Goal: Information Seeking & Learning: Learn about a topic

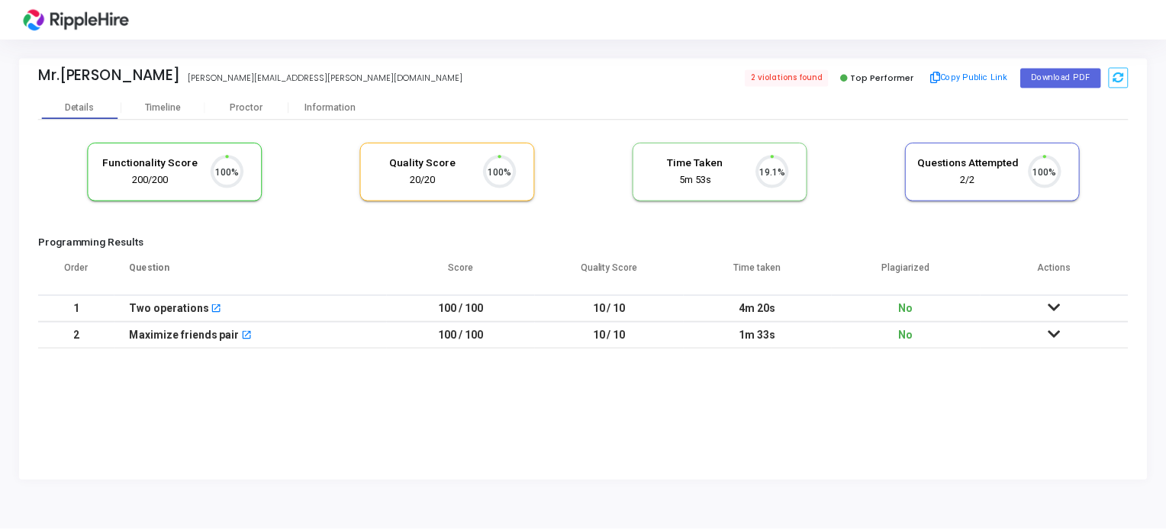
scroll to position [31, 39]
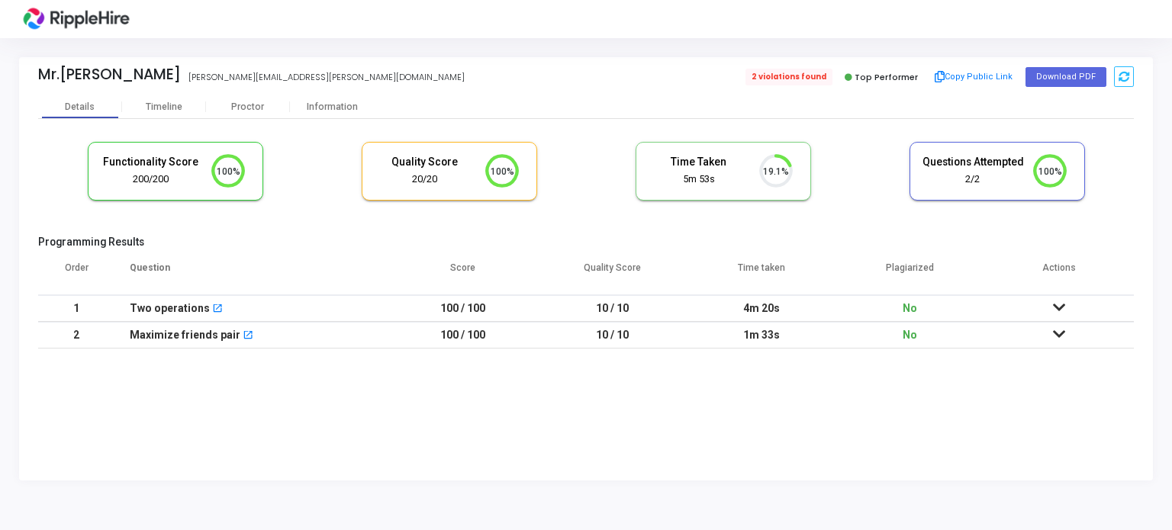
click at [808, 82] on span "2 violations found" at bounding box center [789, 77] width 87 height 17
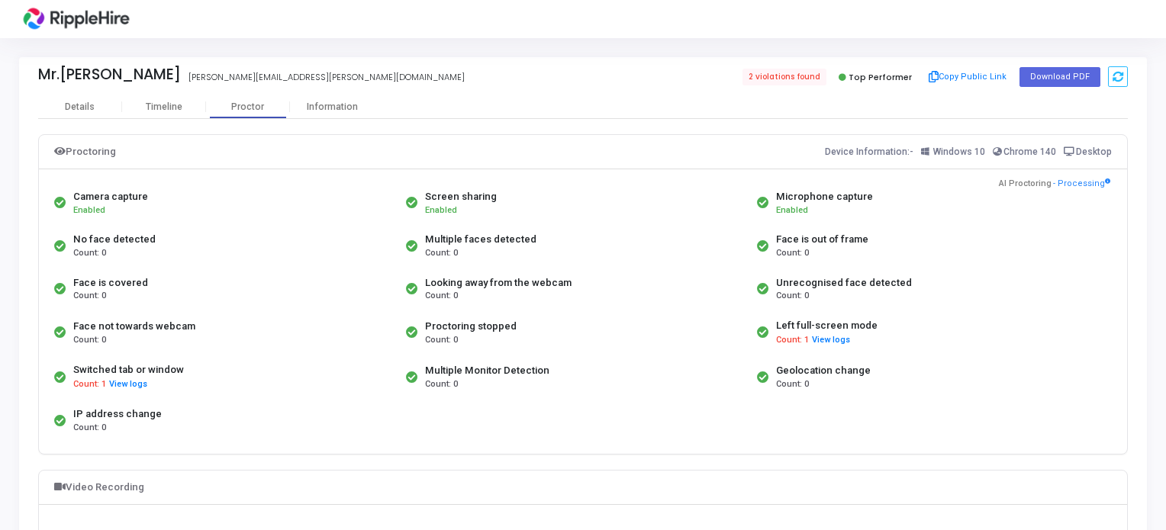
click at [869, 67] on div "Top Performer" at bounding box center [875, 76] width 82 height 21
click at [866, 76] on span "Top Performer" at bounding box center [880, 77] width 63 height 12
click at [833, 340] on button "View logs" at bounding box center [831, 341] width 40 height 15
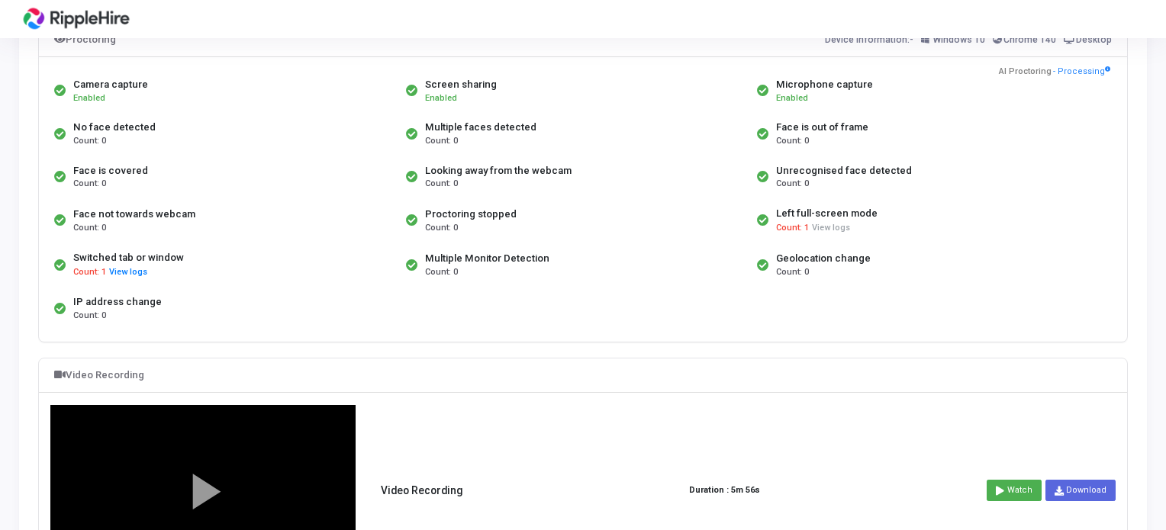
scroll to position [458, 0]
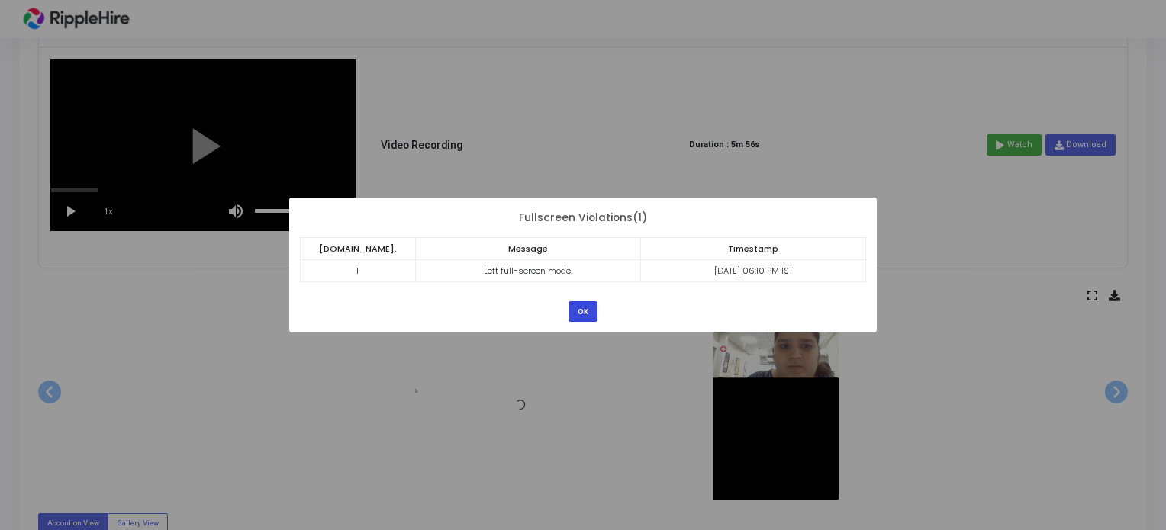
click at [582, 308] on button "OK" at bounding box center [583, 311] width 29 height 21
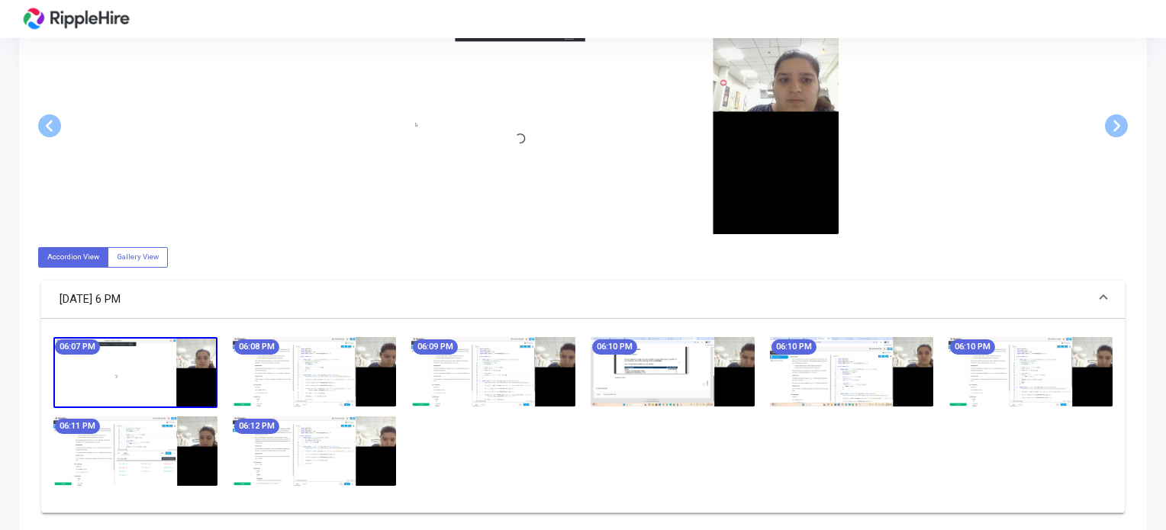
scroll to position [743, 0]
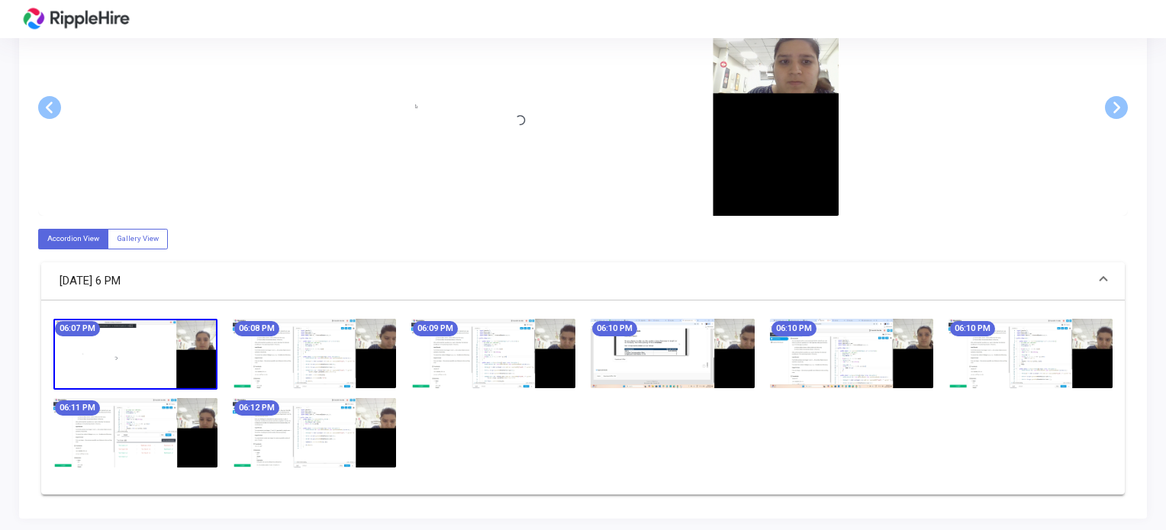
click at [358, 350] on img at bounding box center [315, 353] width 164 height 69
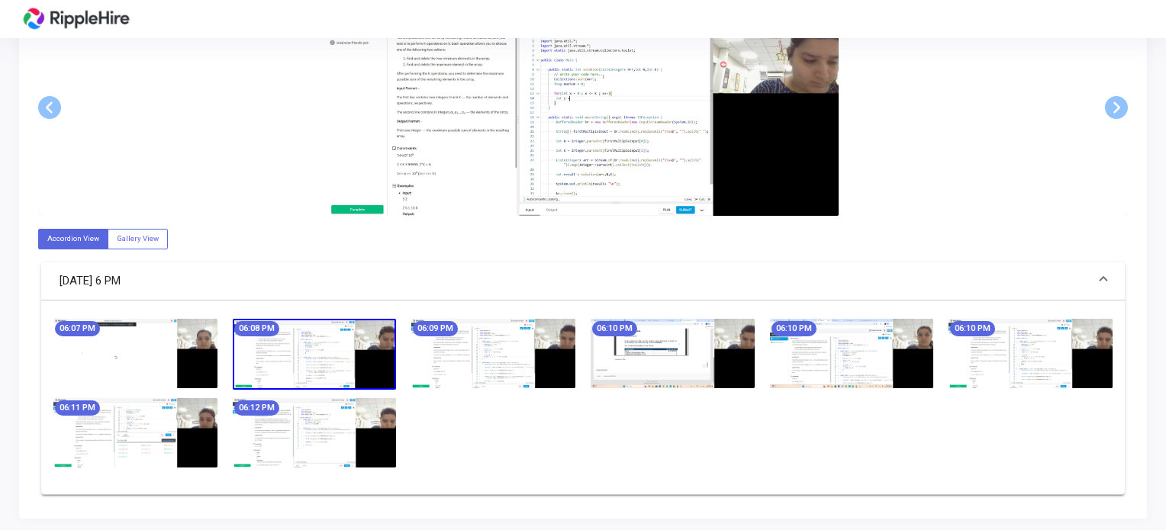
click at [469, 365] on img at bounding box center [493, 353] width 164 height 69
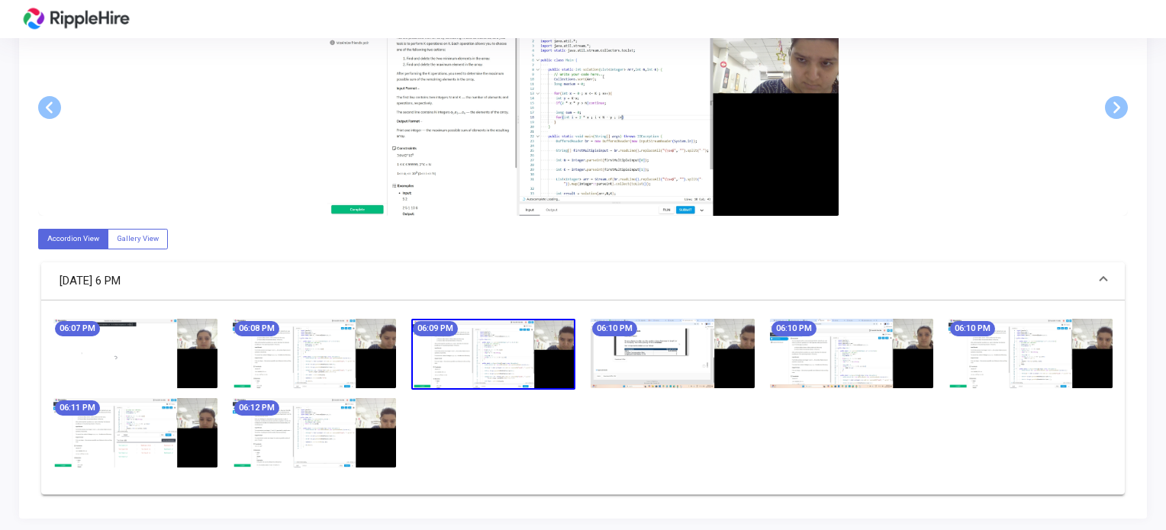
click at [543, 375] on img at bounding box center [493, 354] width 164 height 71
click at [694, 386] on div "06:10 PM" at bounding box center [672, 354] width 179 height 71
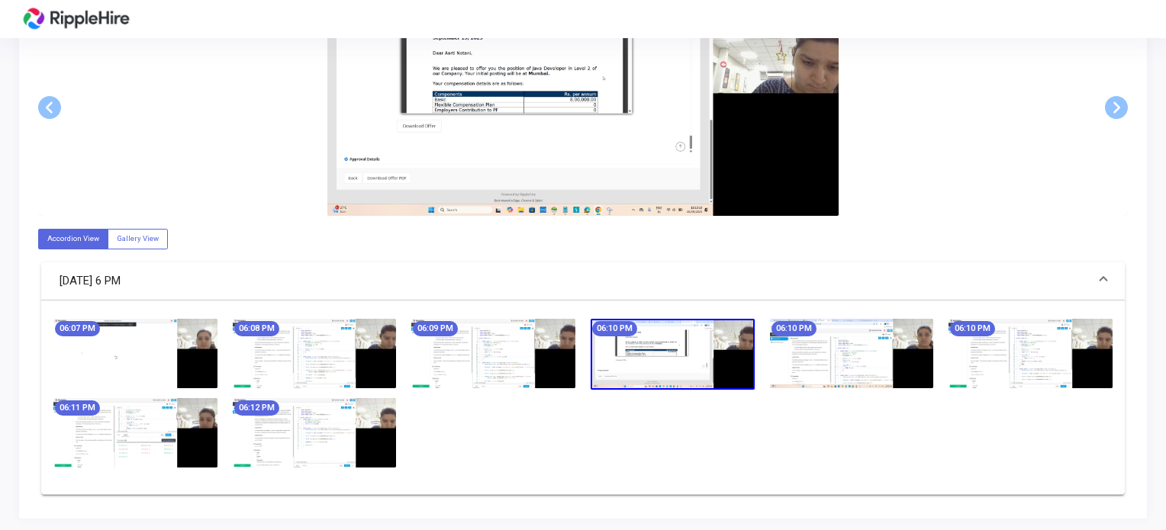
click at [873, 375] on img at bounding box center [852, 353] width 164 height 69
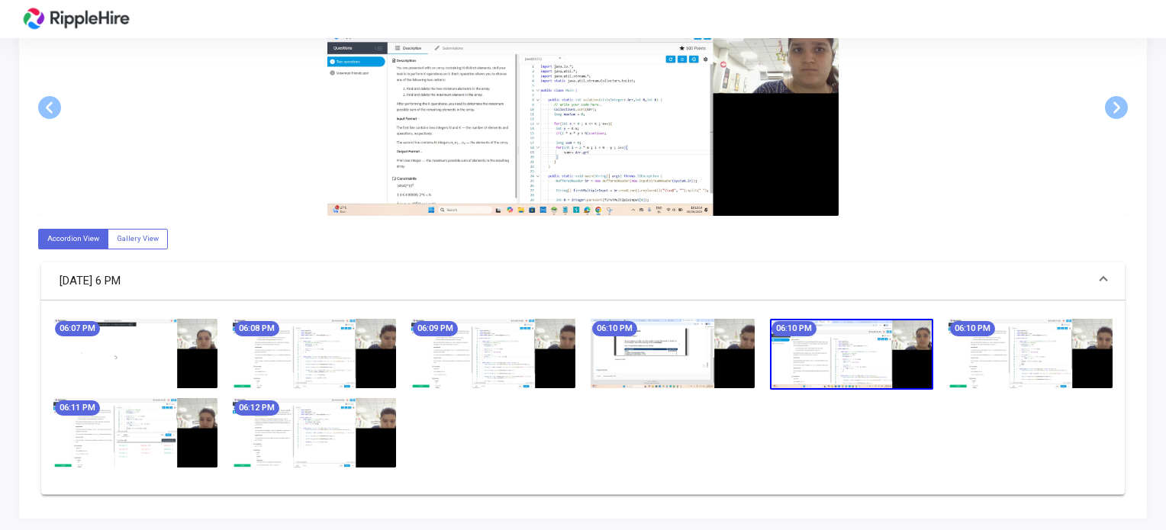
click at [1059, 379] on img at bounding box center [1031, 353] width 164 height 69
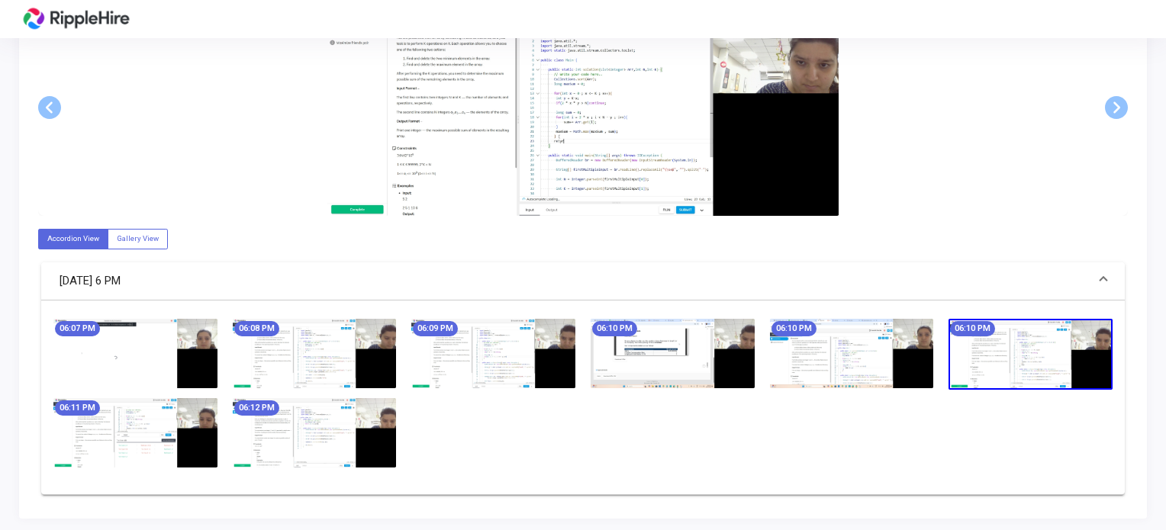
click at [320, 434] on img at bounding box center [315, 432] width 164 height 69
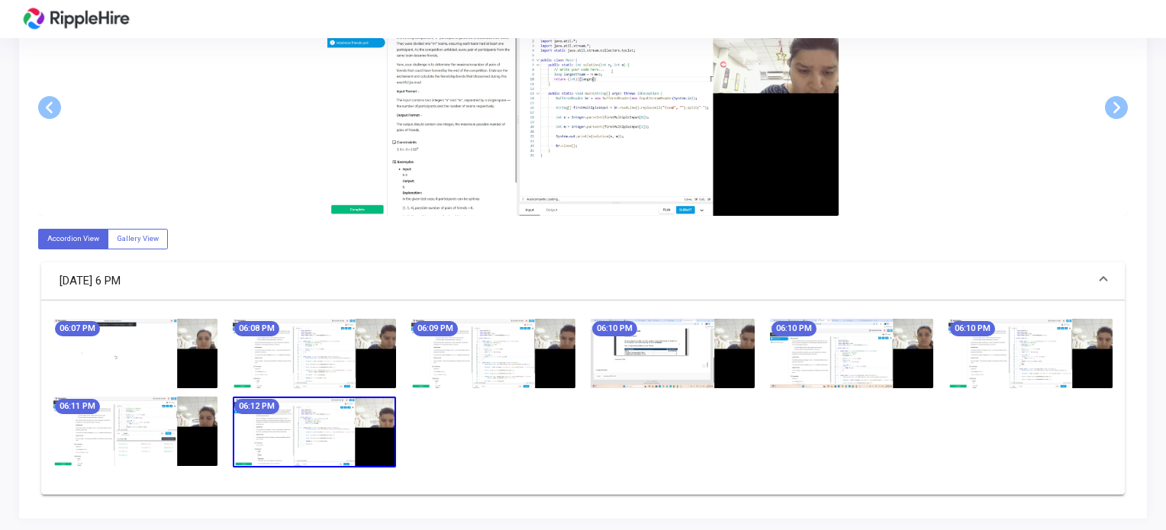
click at [229, 431] on div "06:12 PM" at bounding box center [314, 432] width 179 height 71
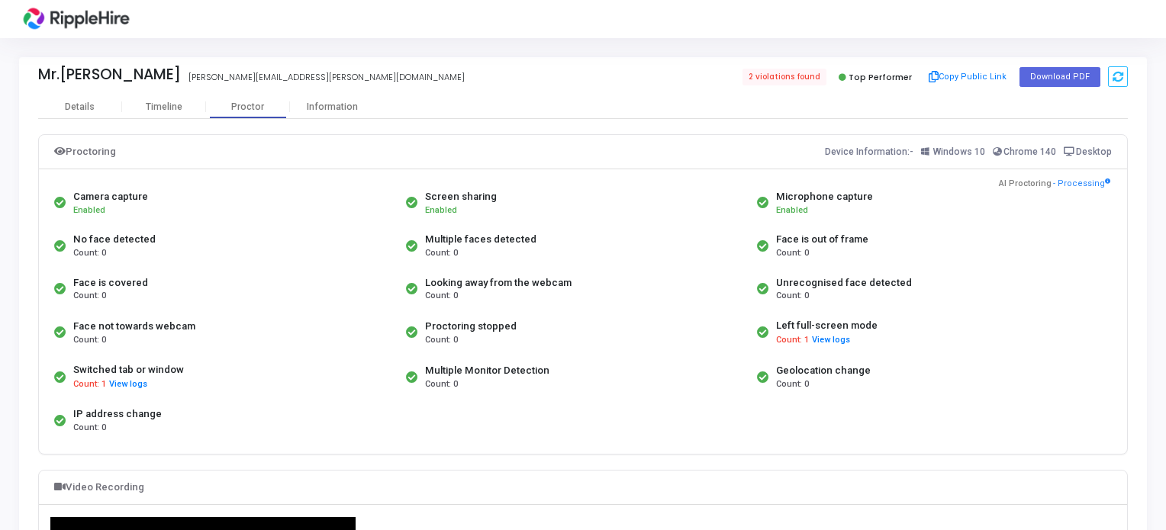
scroll to position [0, 0]
drag, startPoint x: 423, startPoint y: 245, endPoint x: 525, endPoint y: 266, distance: 104.3
click at [497, 260] on div "Multiple faces detected Count: 0" at bounding box center [578, 245] width 352 height 43
drag, startPoint x: 782, startPoint y: 321, endPoint x: 901, endPoint y: 317, distance: 118.4
click at [901, 317] on div "Left full-screen mode Count: 1 View logs" at bounding box center [929, 333] width 352 height 44
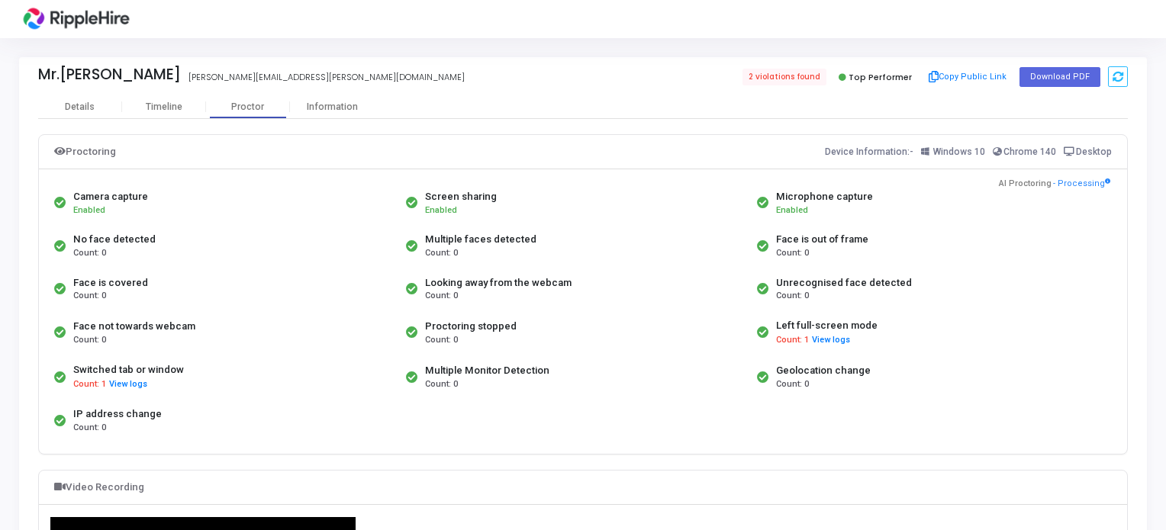
click at [899, 317] on div "Left full-screen mode Count: 1 View logs" at bounding box center [929, 333] width 352 height 44
click at [133, 382] on button "View logs" at bounding box center [128, 385] width 40 height 15
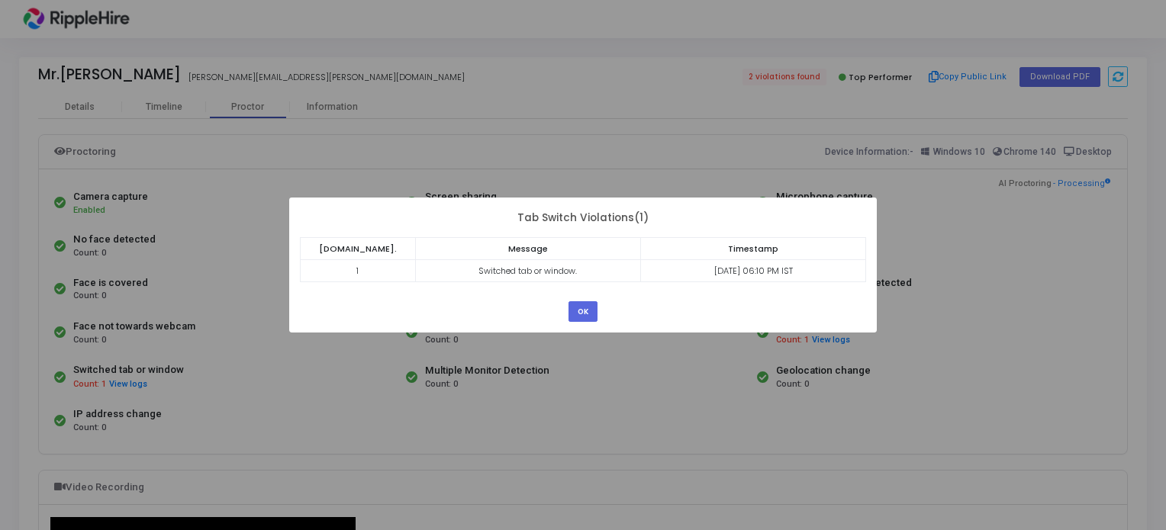
click at [531, 267] on td "Switched tab or window." at bounding box center [527, 271] width 225 height 22
click at [530, 268] on td "Switched tab or window." at bounding box center [527, 271] width 225 height 22
click at [530, 269] on td "Switched tab or window." at bounding box center [527, 271] width 225 height 22
click at [585, 320] on button "OK" at bounding box center [583, 311] width 29 height 21
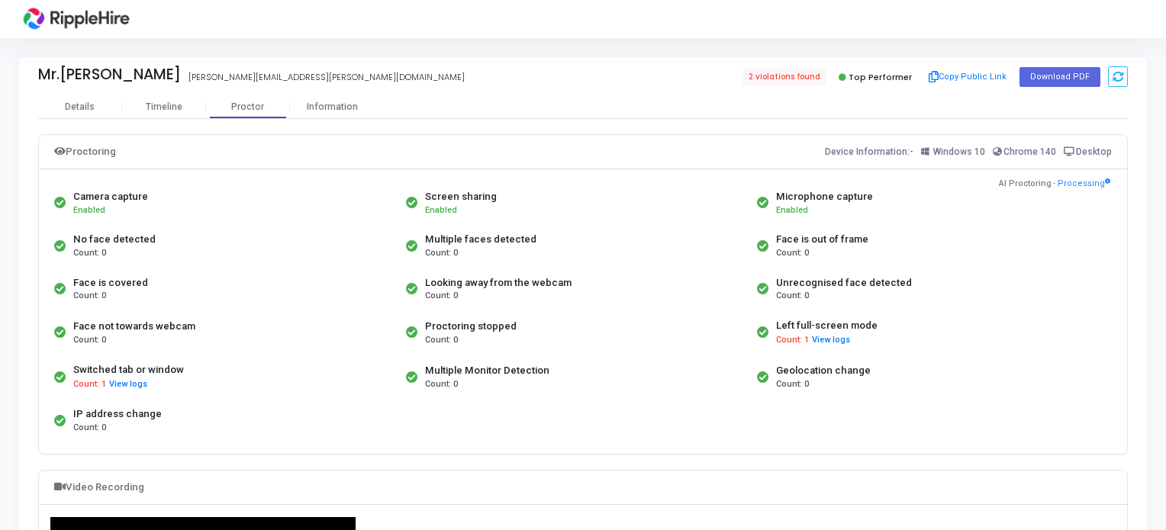
click at [337, 91] on div "Mr.hriday hriday.notani@yopmail.com 2 violations found Top Performer Copy Publi…" at bounding box center [583, 76] width 1090 height 38
click at [333, 106] on div "Information" at bounding box center [332, 107] width 84 height 11
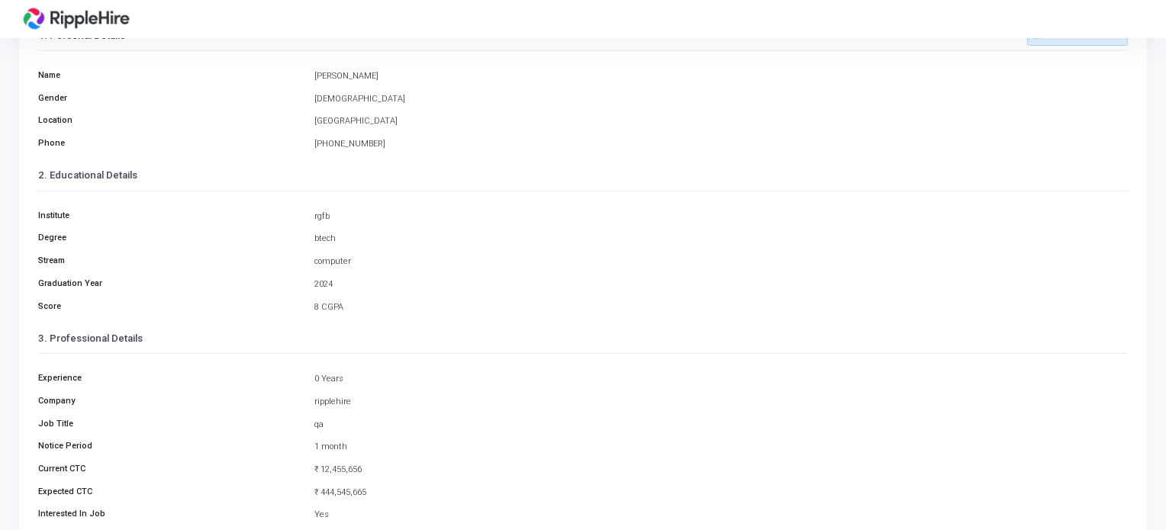
scroll to position [150, 0]
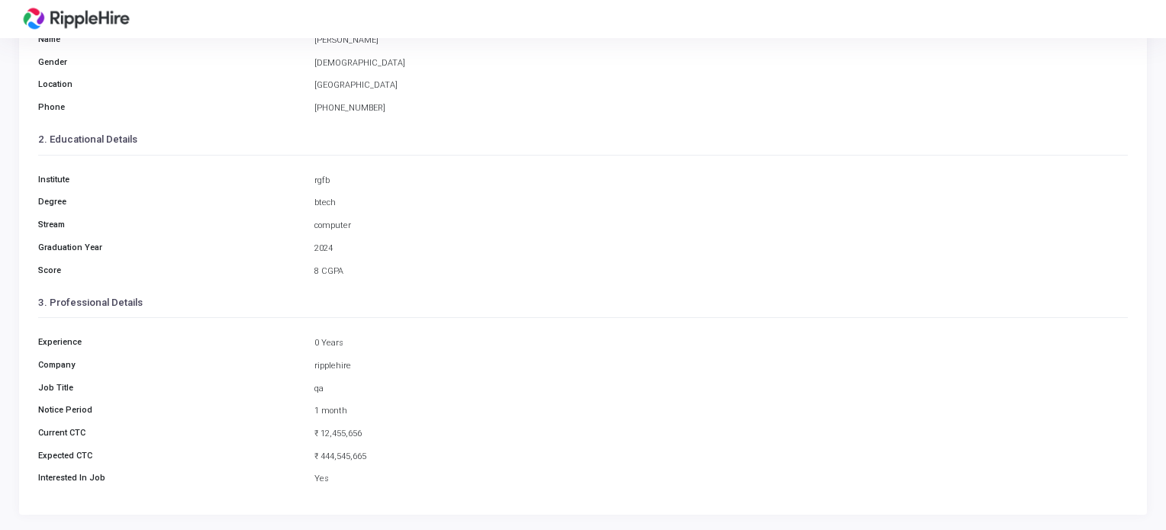
drag, startPoint x: 372, startPoint y: 447, endPoint x: 353, endPoint y: 445, distance: 19.2
click at [388, 448] on div "Experience 0 Years Company ripplehire Job Title qa Notice Period 1 month Curren…" at bounding box center [583, 407] width 1090 height 178
drag, startPoint x: 328, startPoint y: 469, endPoint x: 349, endPoint y: 449, distance: 29.1
click at [329, 469] on div "Experience 0 Years Company ripplehire Job Title qa Notice Period 1 month Curren…" at bounding box center [583, 407] width 1090 height 178
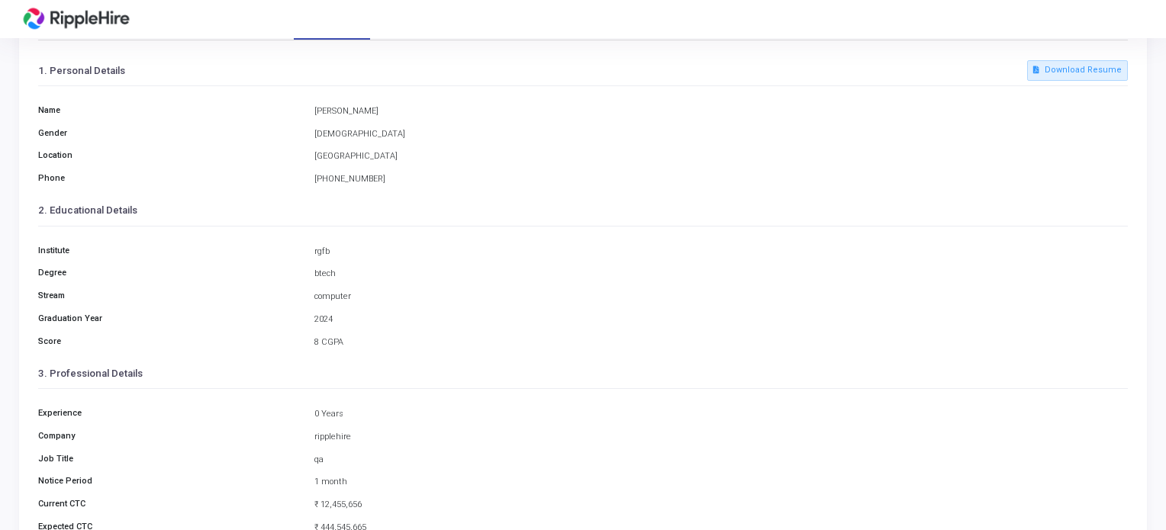
scroll to position [0, 0]
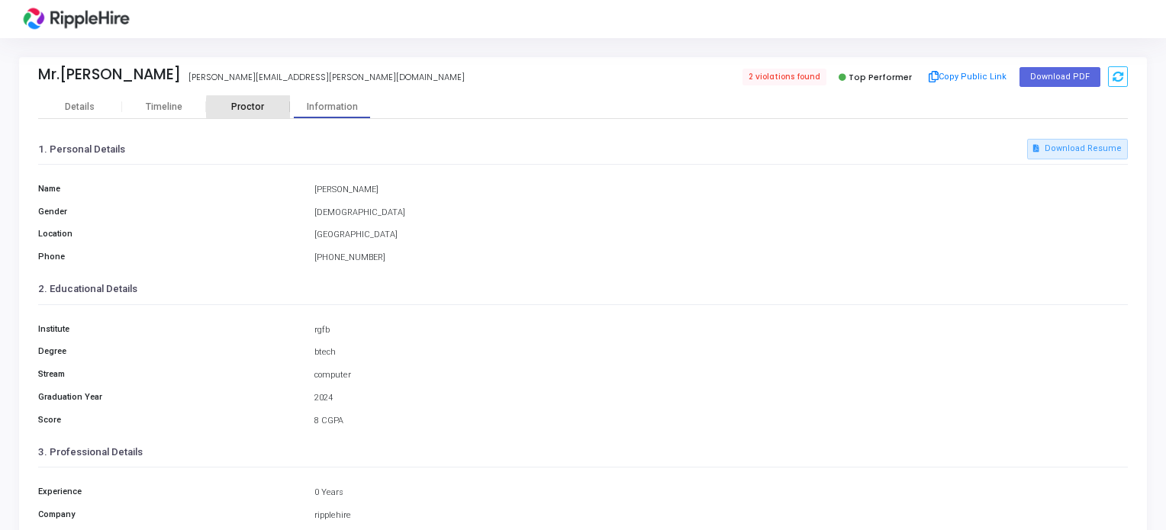
click at [274, 107] on div "Proctor" at bounding box center [248, 107] width 84 height 11
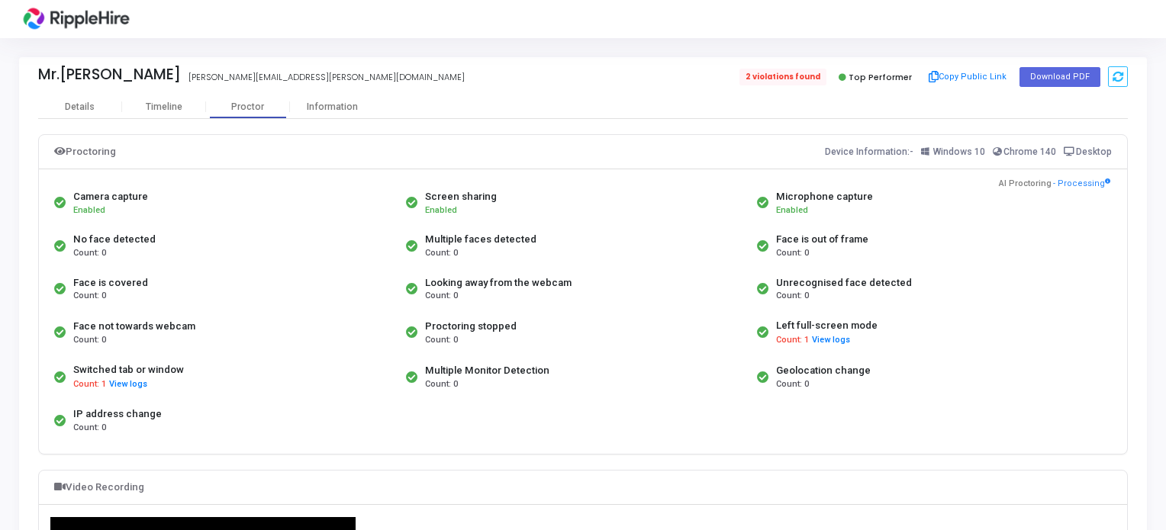
click at [792, 73] on span "2 violations found" at bounding box center [783, 77] width 87 height 17
click at [792, 79] on span "2 violations found" at bounding box center [783, 77] width 87 height 17
click at [792, 82] on span "2 violations found" at bounding box center [783, 77] width 87 height 17
click at [792, 85] on div "2 violations found Top Performer Copy Public Link Download PDF" at bounding box center [859, 77] width 537 height 23
click at [792, 82] on span "2 violations found" at bounding box center [783, 77] width 87 height 17
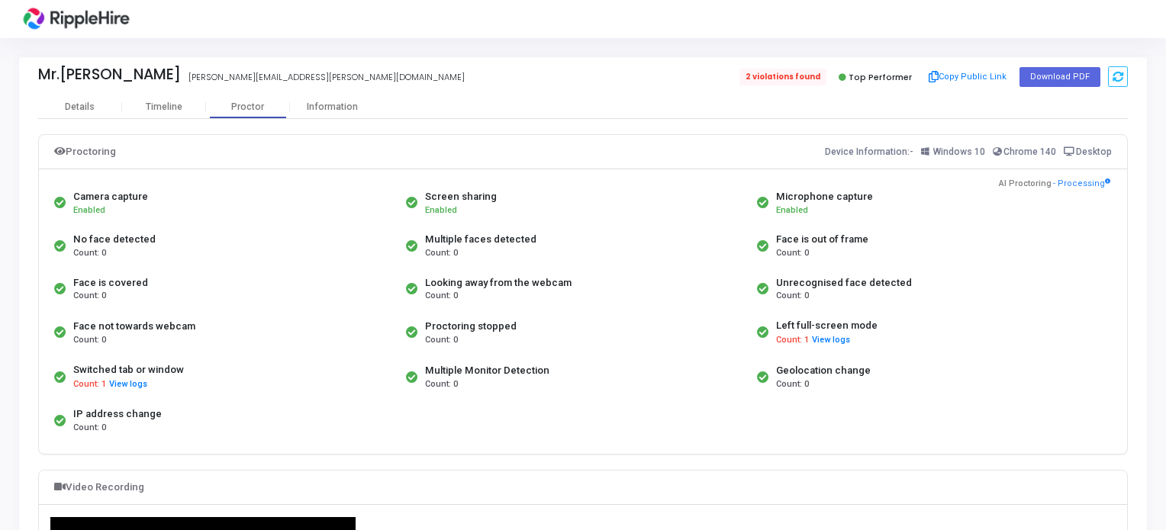
click at [795, 79] on span "2 violations found" at bounding box center [783, 77] width 87 height 17
click at [950, 152] on span "Windows 10" at bounding box center [959, 152] width 52 height 11
click at [1038, 151] on span "Chrome 140" at bounding box center [1030, 152] width 53 height 11
click at [1090, 155] on span "Desktop" at bounding box center [1094, 152] width 36 height 11
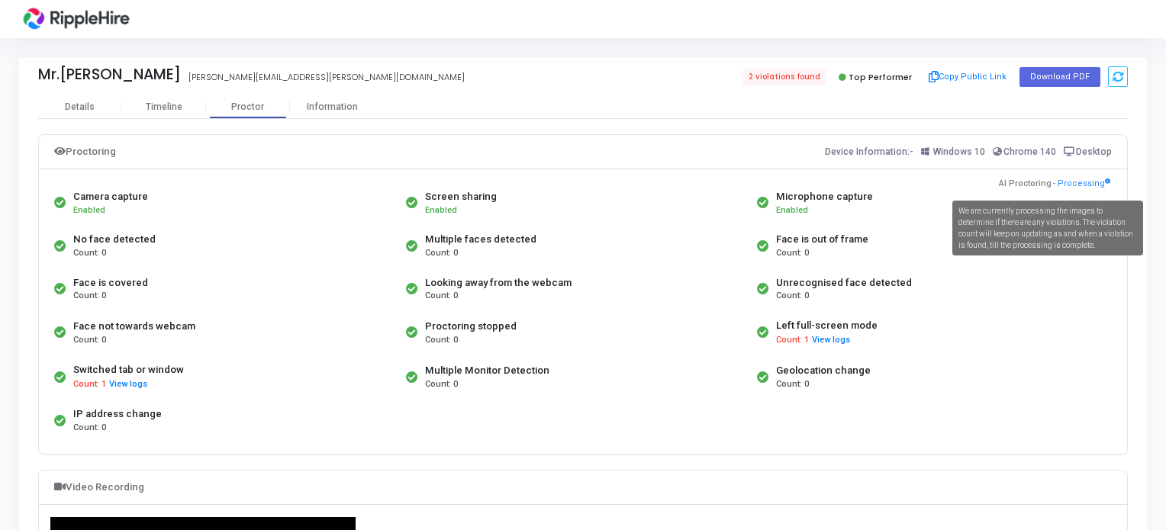
click at [1088, 188] on span "- Processing" at bounding box center [1081, 184] width 57 height 13
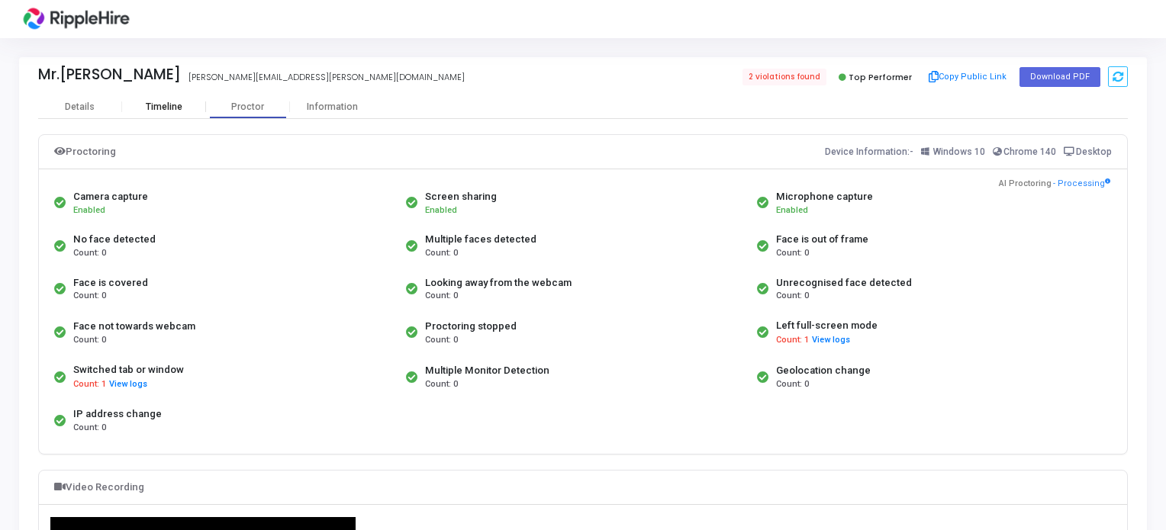
click at [189, 111] on div "Timeline" at bounding box center [164, 107] width 84 height 11
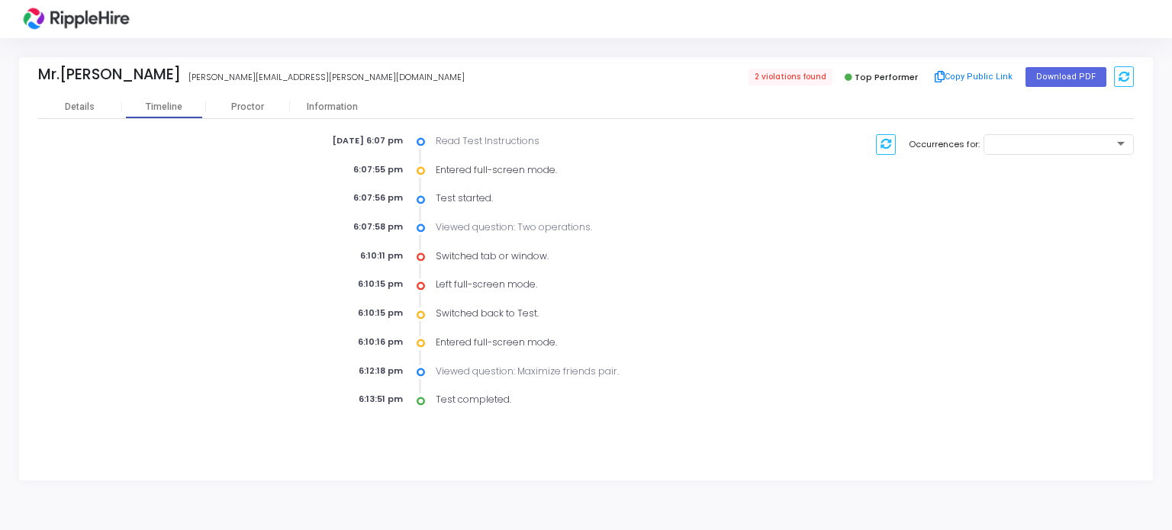
click at [1027, 129] on div "Sep 19th 2025, 6:07 pm Read Test Instructions 6:07:55 pm Entered full-screen mo…" at bounding box center [586, 263] width 1096 height 289
click at [1026, 146] on div at bounding box center [1053, 144] width 124 height 9
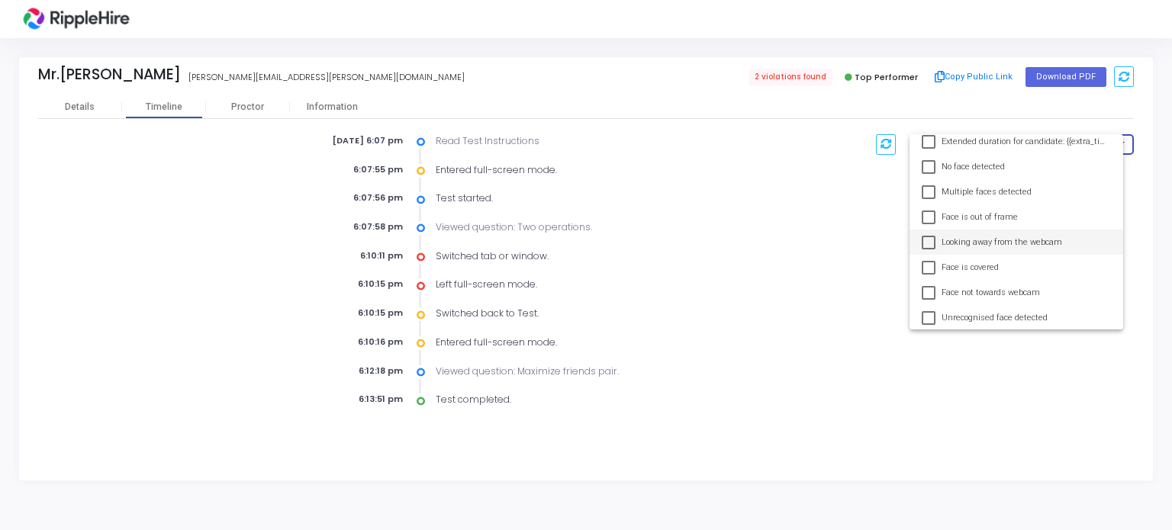
scroll to position [257, 0]
click at [526, 241] on div at bounding box center [586, 265] width 1172 height 530
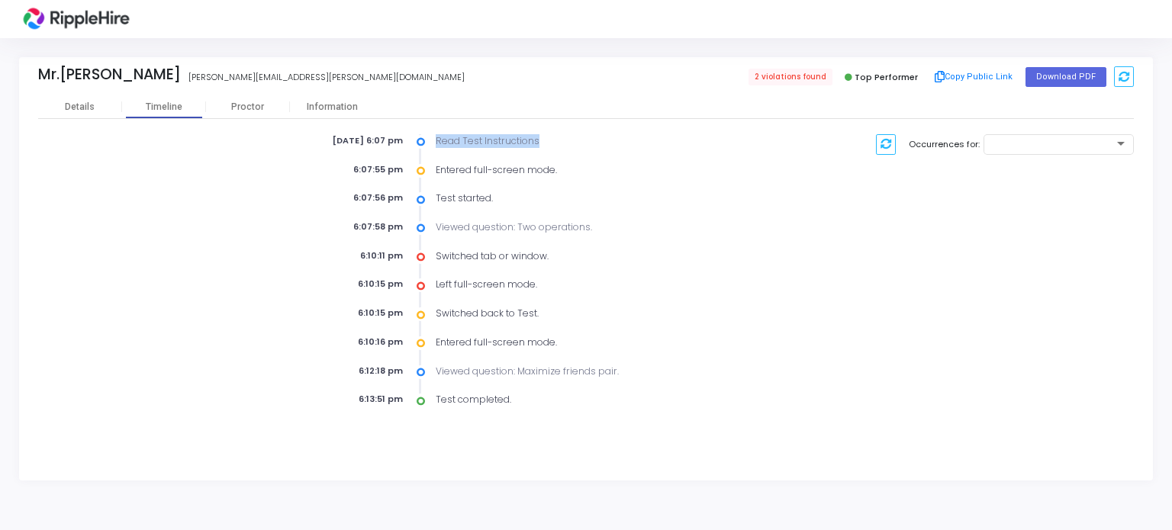
drag, startPoint x: 434, startPoint y: 140, endPoint x: 478, endPoint y: 181, distance: 59.9
click at [544, 140] on div "Read Test Instructions" at bounding box center [595, 141] width 336 height 14
drag, startPoint x: 424, startPoint y: 174, endPoint x: 566, endPoint y: 170, distance: 142.8
click at [566, 170] on div "6:07:55 pm Entered full-screen mode." at bounding box center [492, 170] width 544 height 15
click at [510, 212] on div "Sep 19th 2025, 6:07 pm Read Test Instructions 6:07:55 pm Entered full-screen mo…" at bounding box center [492, 270] width 544 height 273
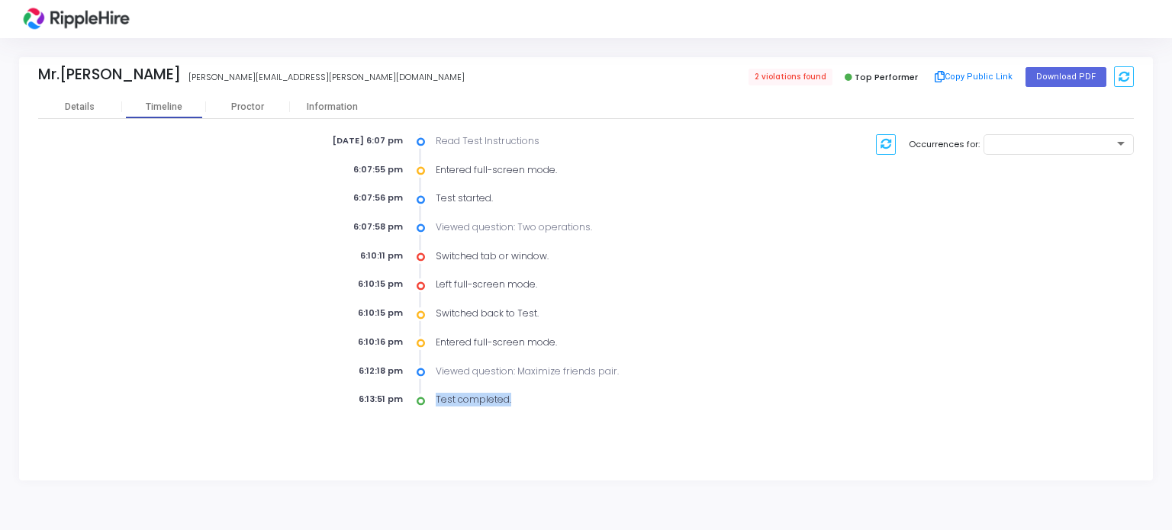
drag, startPoint x: 431, startPoint y: 396, endPoint x: 561, endPoint y: 387, distance: 130.1
click at [561, 393] on div "Test completed." at bounding box center [595, 400] width 336 height 14
click at [107, 109] on div "Details" at bounding box center [80, 107] width 84 height 11
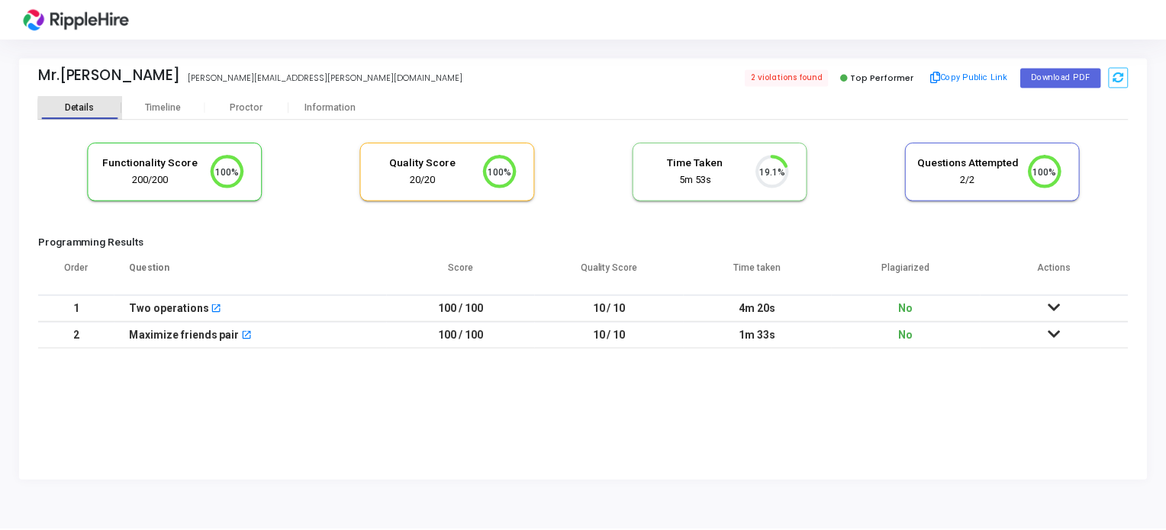
scroll to position [31, 39]
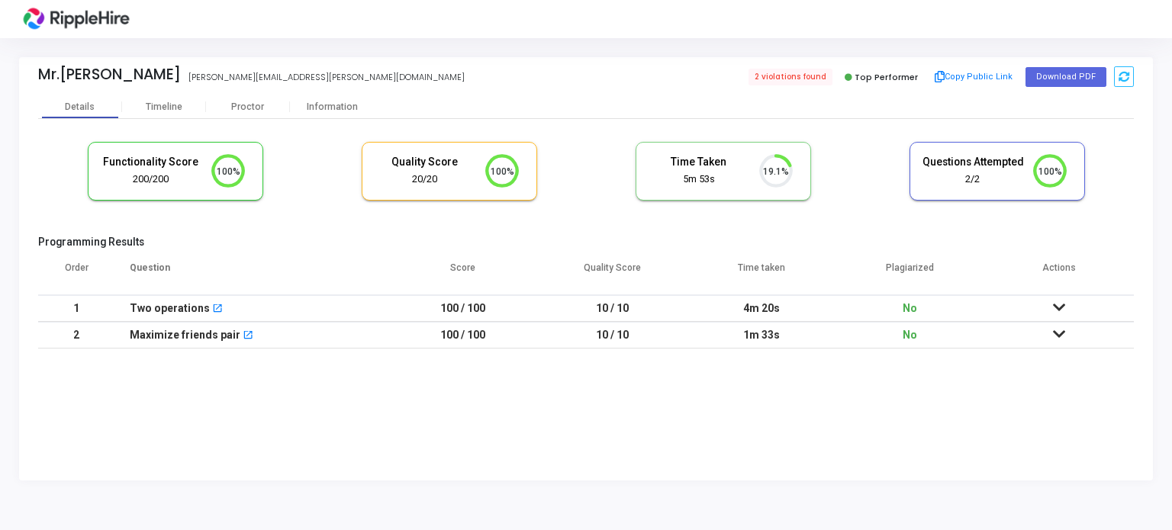
click at [513, 186] on icon "100%" at bounding box center [497, 172] width 45 height 40
click at [212, 311] on mat-icon "open_in_new" at bounding box center [217, 310] width 11 height 11
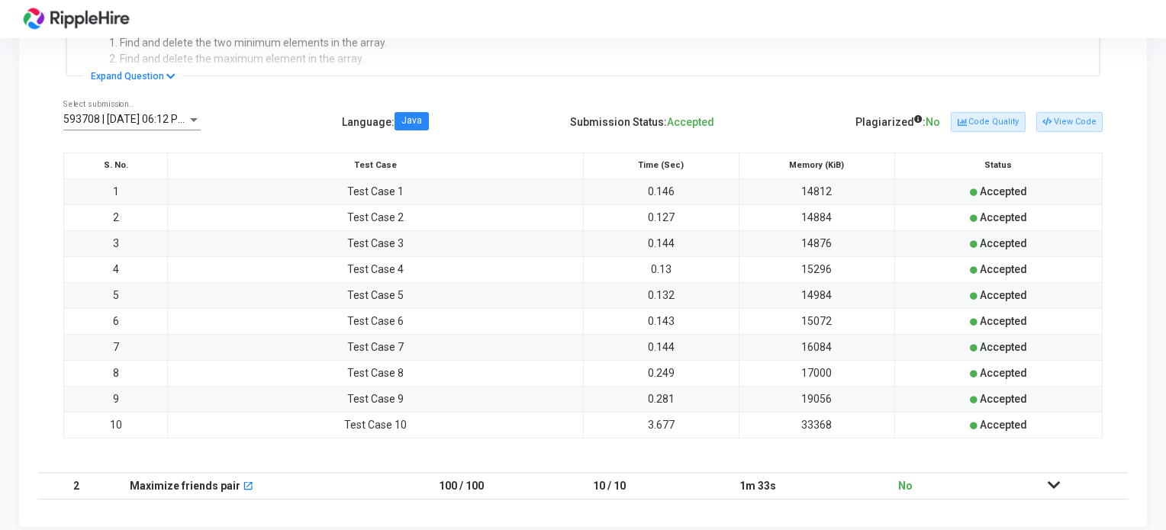
scroll to position [391, 0]
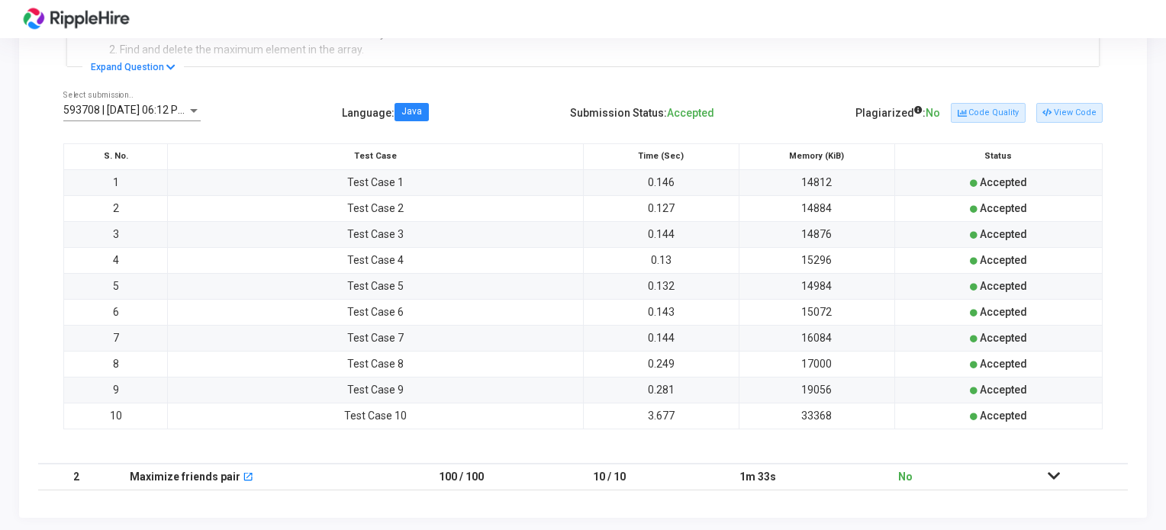
click at [418, 120] on span "Java" at bounding box center [412, 112] width 34 height 18
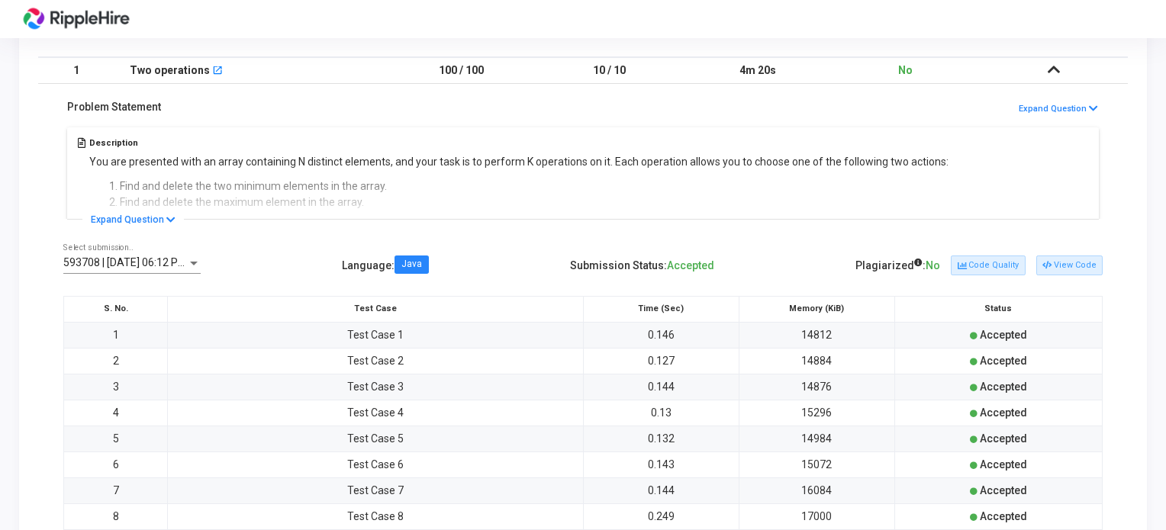
click at [160, 273] on div "593708 | 19 Sep, 2025 06:12 PM IST (Best) P Select submission.." at bounding box center [131, 259] width 137 height 30
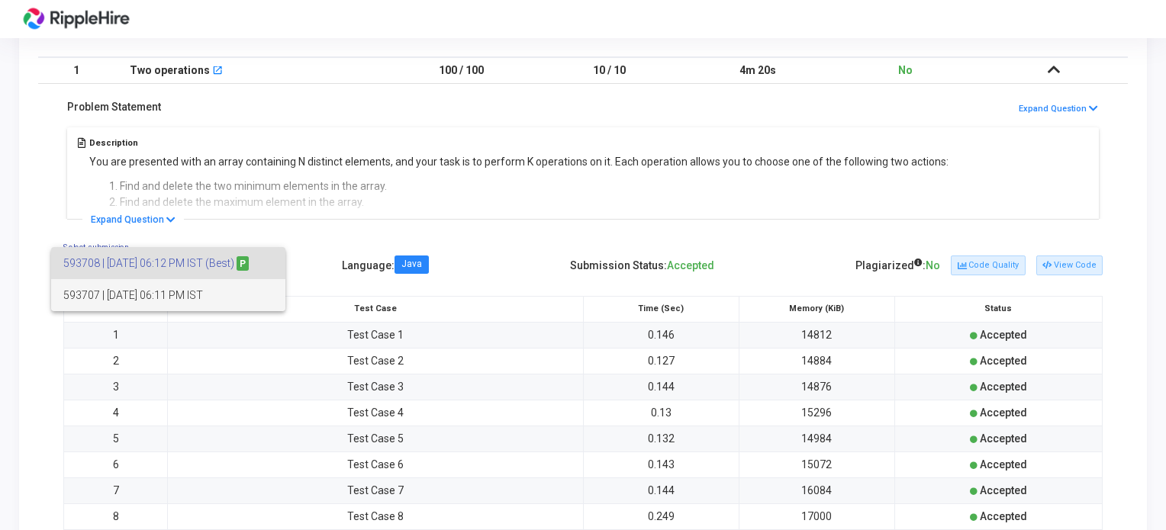
click at [165, 296] on span "593707 | 19 Sep, 2025 06:11 PM IST" at bounding box center [168, 295] width 210 height 32
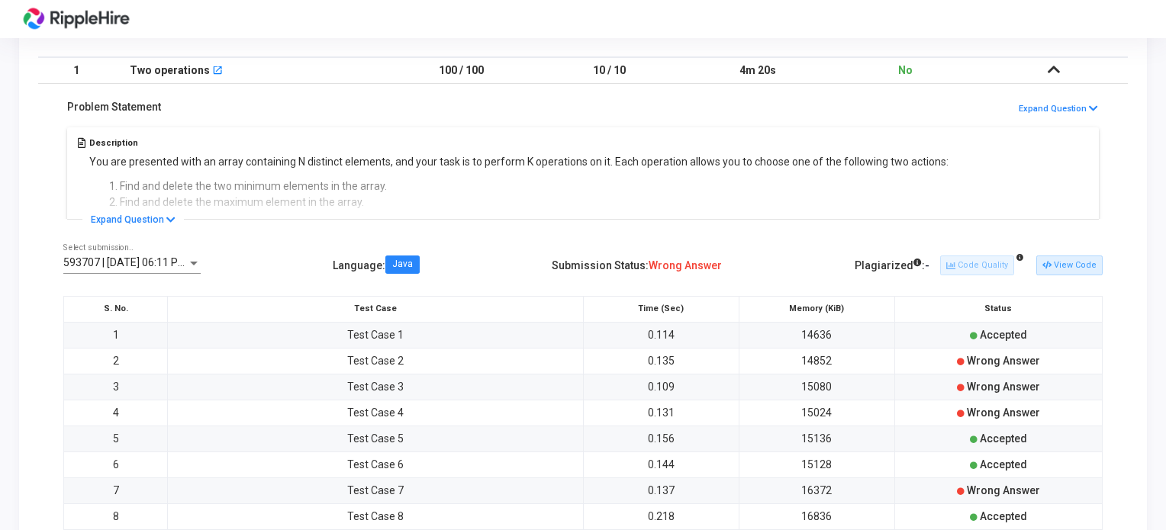
drag, startPoint x: 679, startPoint y: 259, endPoint x: 775, endPoint y: 256, distance: 95.4
click at [775, 256] on div "593707 | 19 Sep, 2025 06:11 PM IST Select submission.. Language : Java Submissi…" at bounding box center [583, 266] width 1040 height 44
click at [1062, 262] on button "View Code" at bounding box center [1070, 266] width 66 height 20
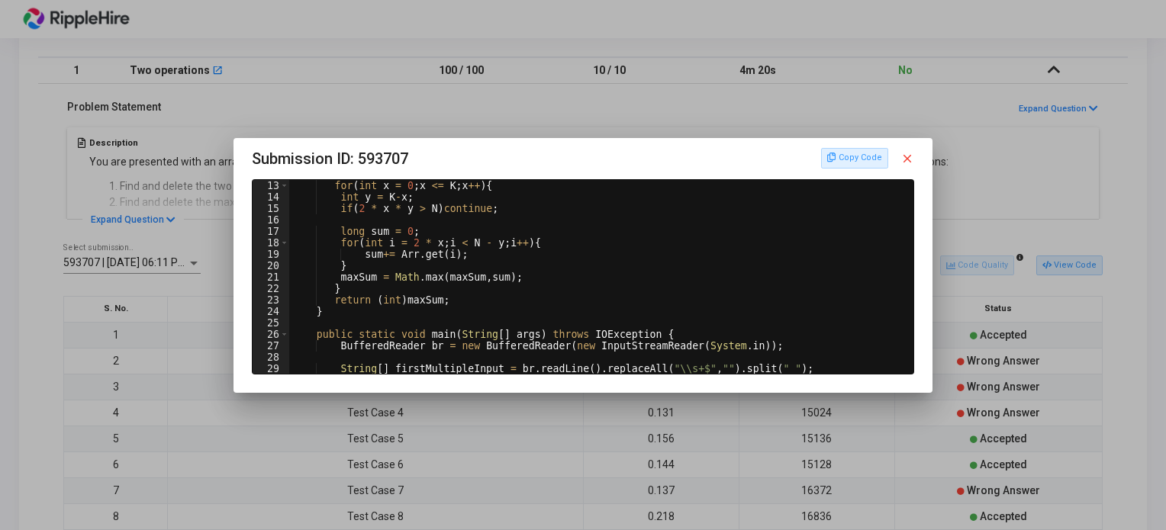
scroll to position [0, 0]
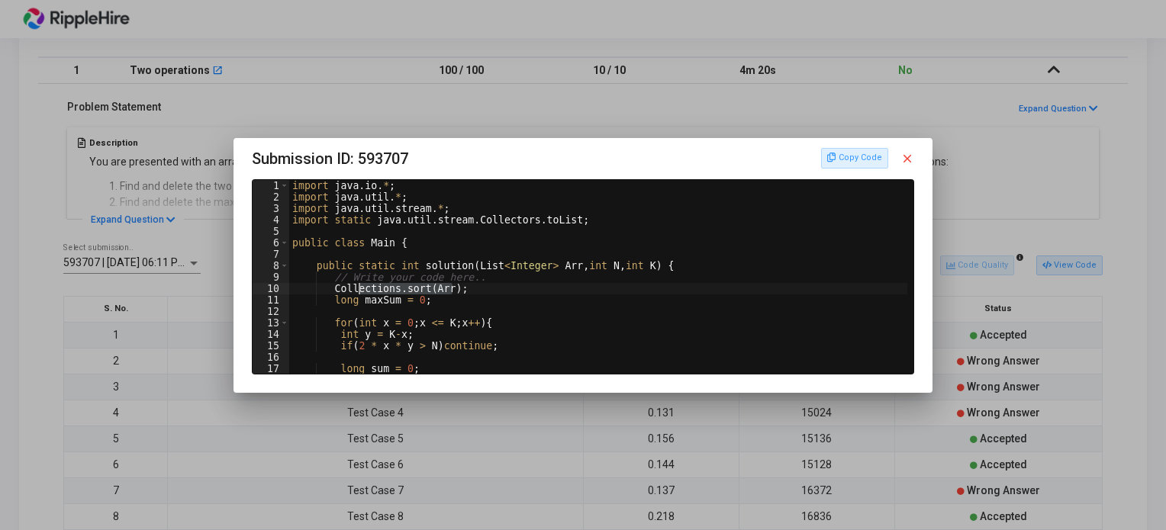
drag, startPoint x: 422, startPoint y: 286, endPoint x: 339, endPoint y: 279, distance: 83.5
click at [339, 279] on div "import java . io . * ; import java . util . * ; import java . util . stream . *…" at bounding box center [600, 288] width 623 height 217
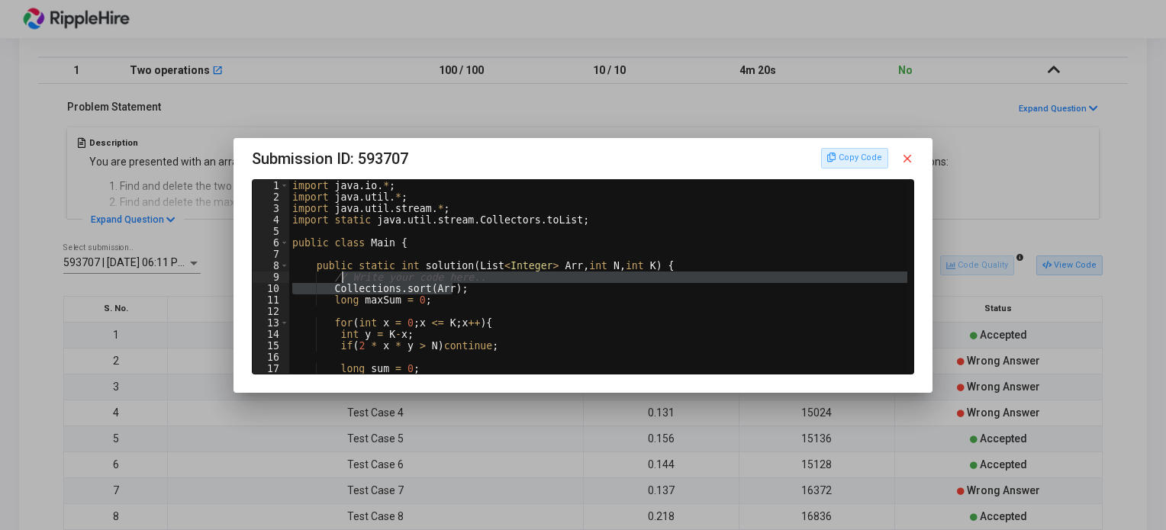
click at [339, 277] on div "import java . io . * ; import java . util . * ; import java . util . stream . *…" at bounding box center [598, 277] width 619 height 194
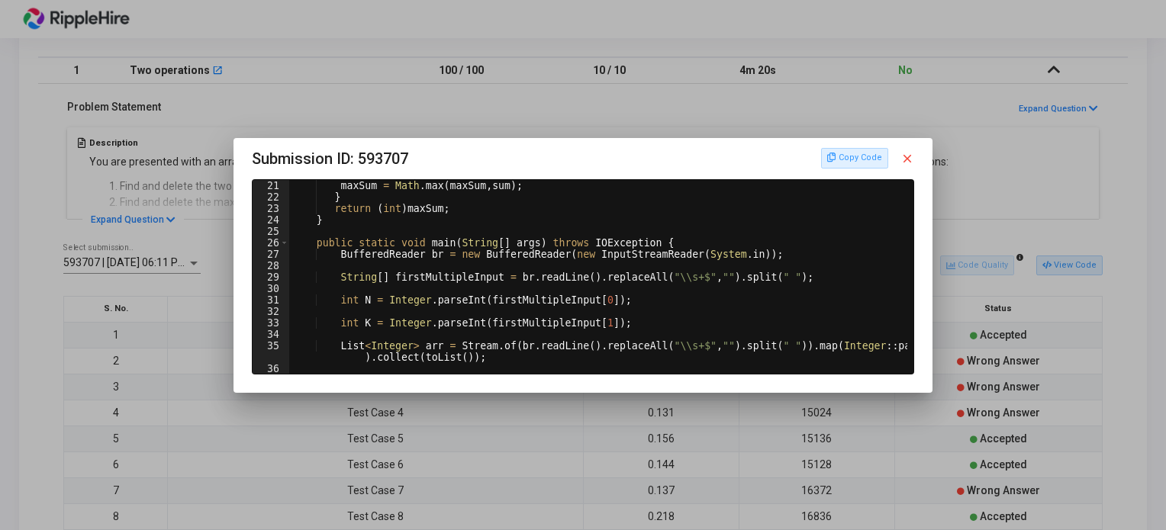
scroll to position [275, 0]
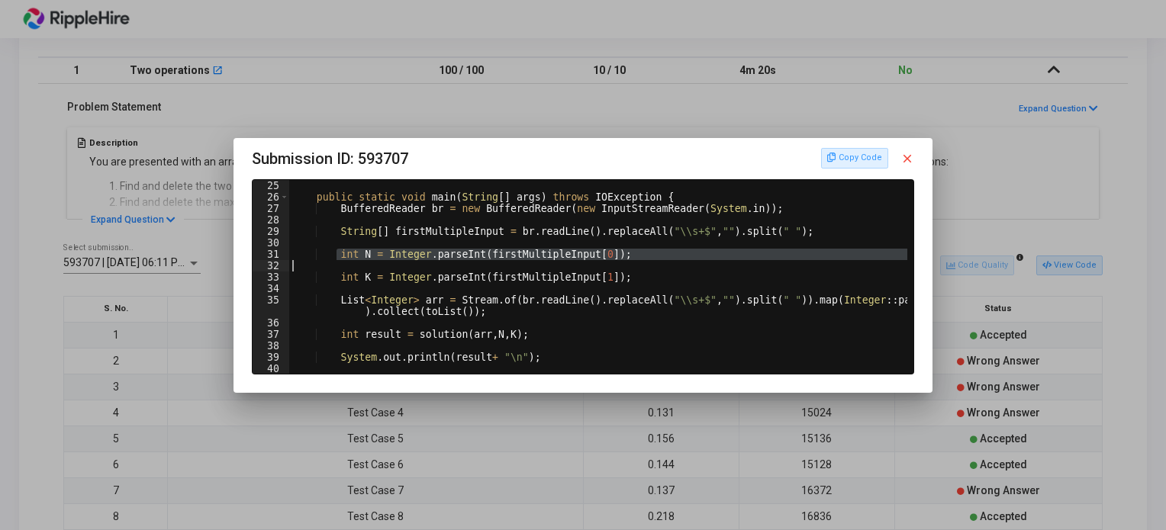
drag, startPoint x: 336, startPoint y: 252, endPoint x: 613, endPoint y: 269, distance: 277.6
click at [613, 269] on div "public static void main ( String [ ] args ) throws IOException { BufferedReader…" at bounding box center [600, 288] width 623 height 217
type textarea "int N = Integer.parseInt(firstMultipleInput[0]);"
click at [613, 269] on div "public static void main ( String [ ] args ) throws IOException { BufferedReader…" at bounding box center [598, 277] width 619 height 194
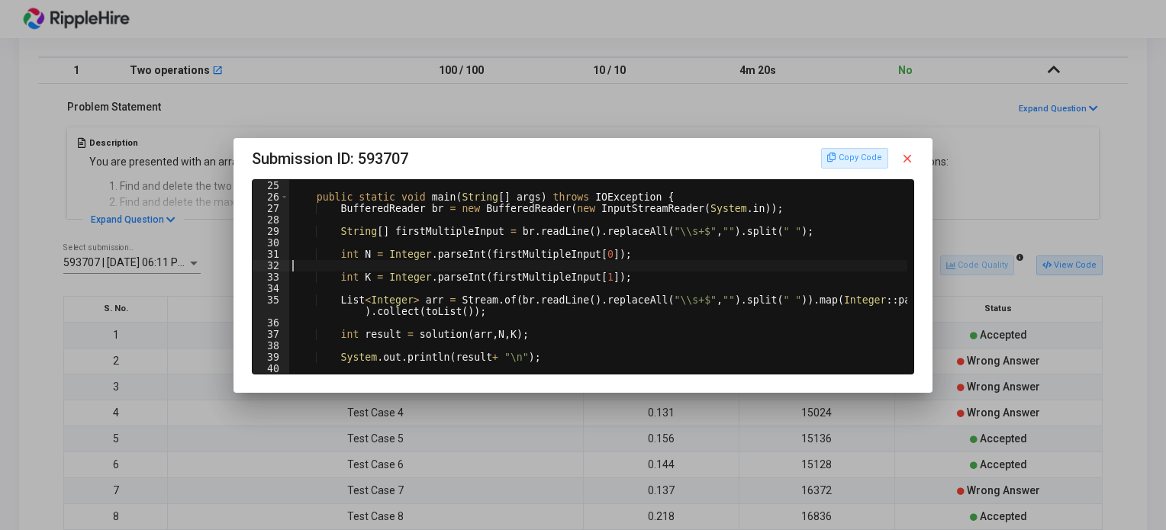
click at [907, 155] on mat-icon "close" at bounding box center [908, 159] width 14 height 14
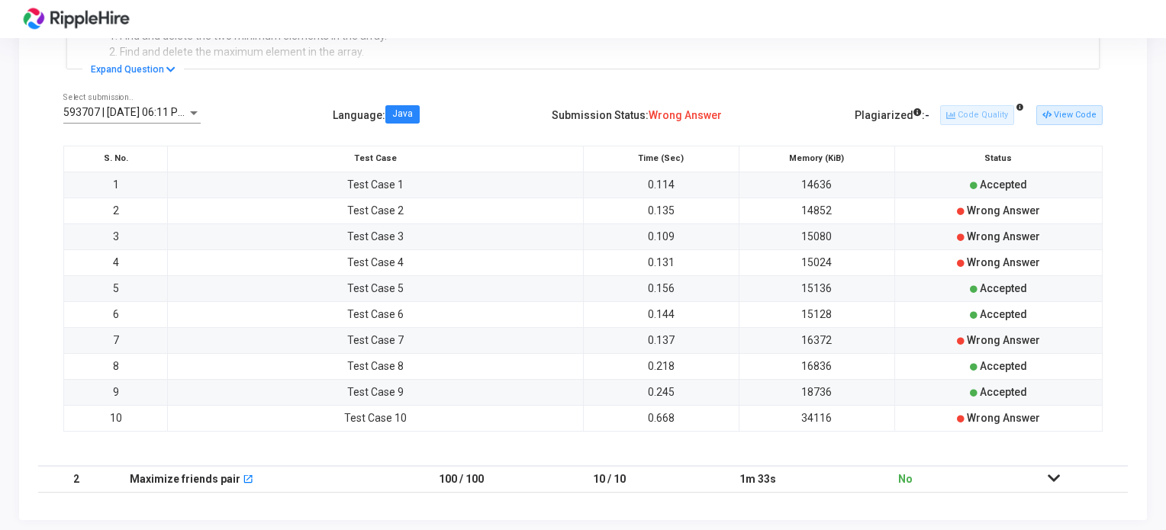
scroll to position [391, 0]
click at [1059, 476] on icon at bounding box center [1054, 476] width 12 height 11
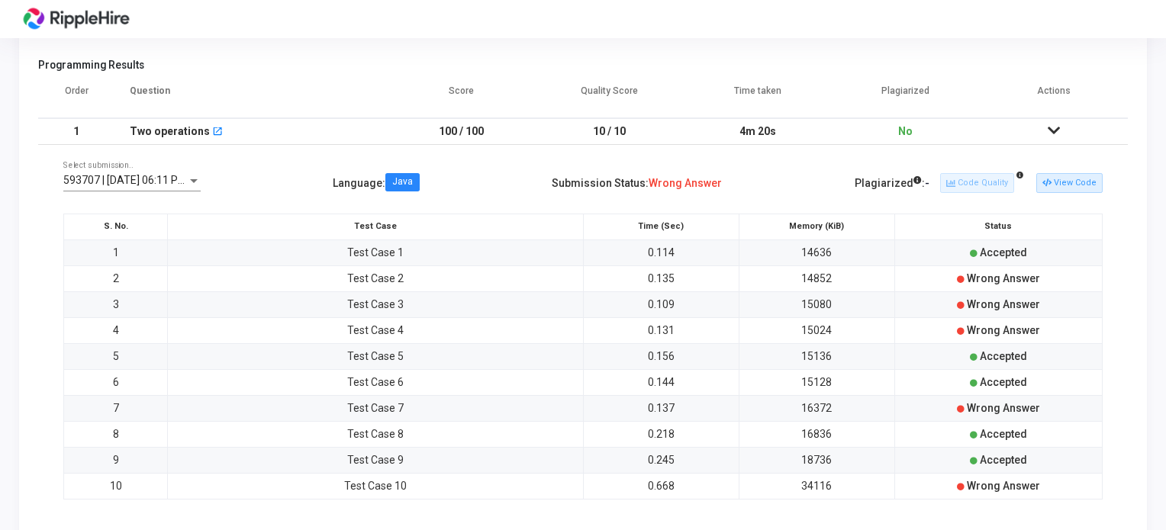
scroll to position [0, 0]
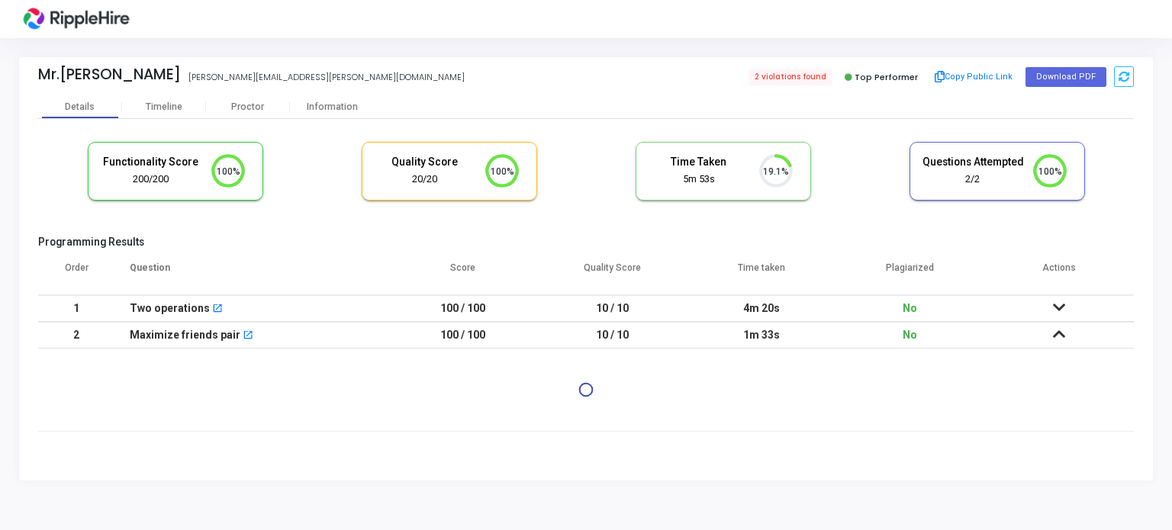
click at [474, 305] on td "100 / 100" at bounding box center [463, 308] width 149 height 27
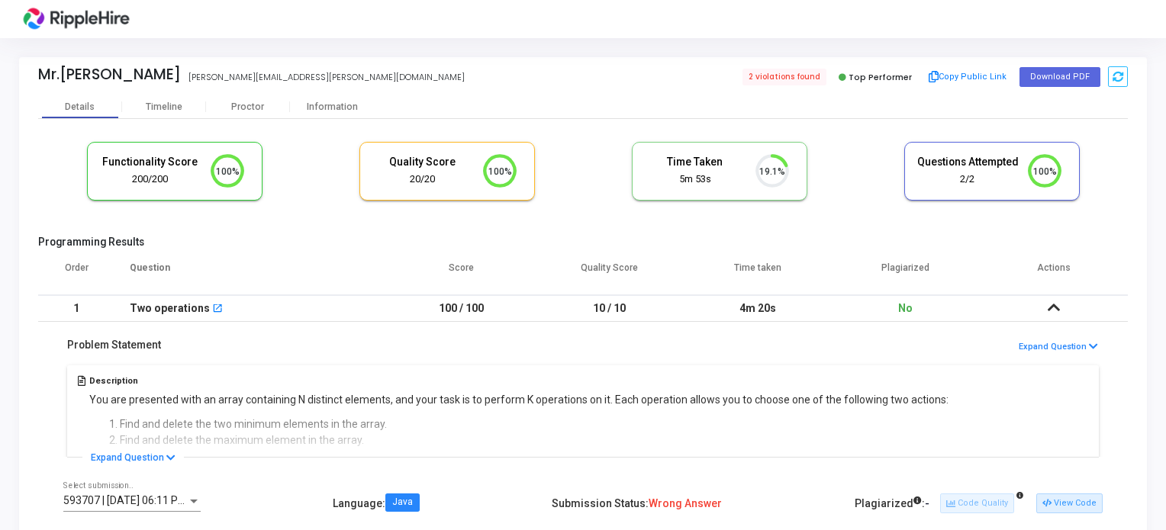
click at [1056, 311] on icon at bounding box center [1054, 307] width 12 height 11
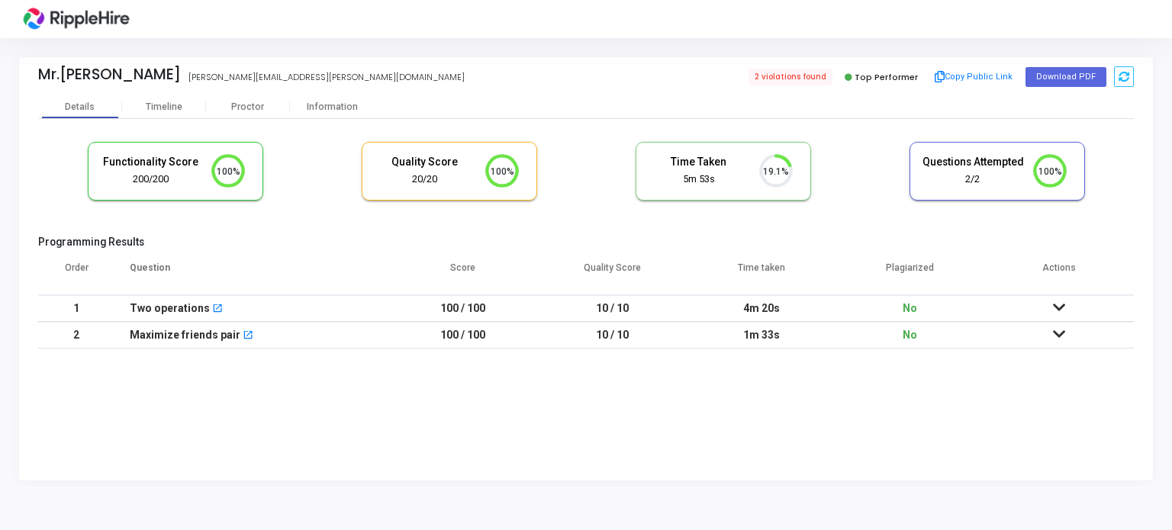
click at [1057, 317] on td at bounding box center [1059, 308] width 149 height 27
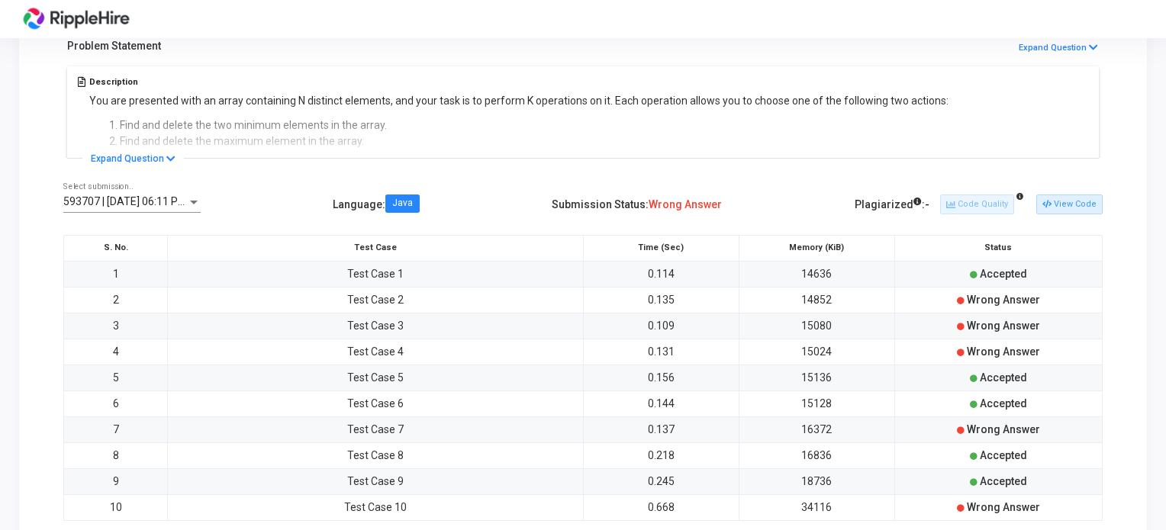
scroll to position [305, 0]
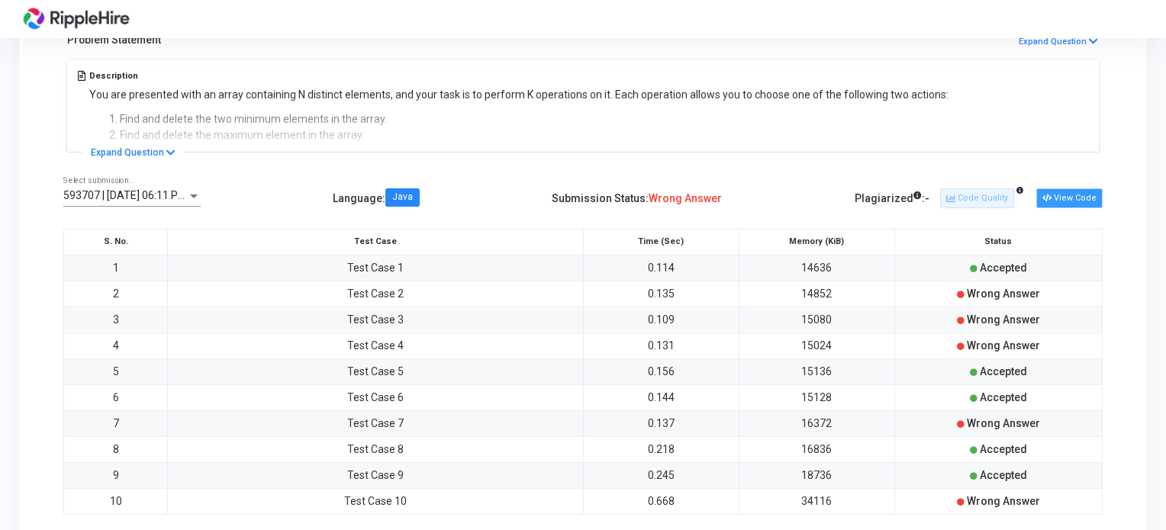
click at [1078, 190] on button "View Code" at bounding box center [1070, 199] width 66 height 20
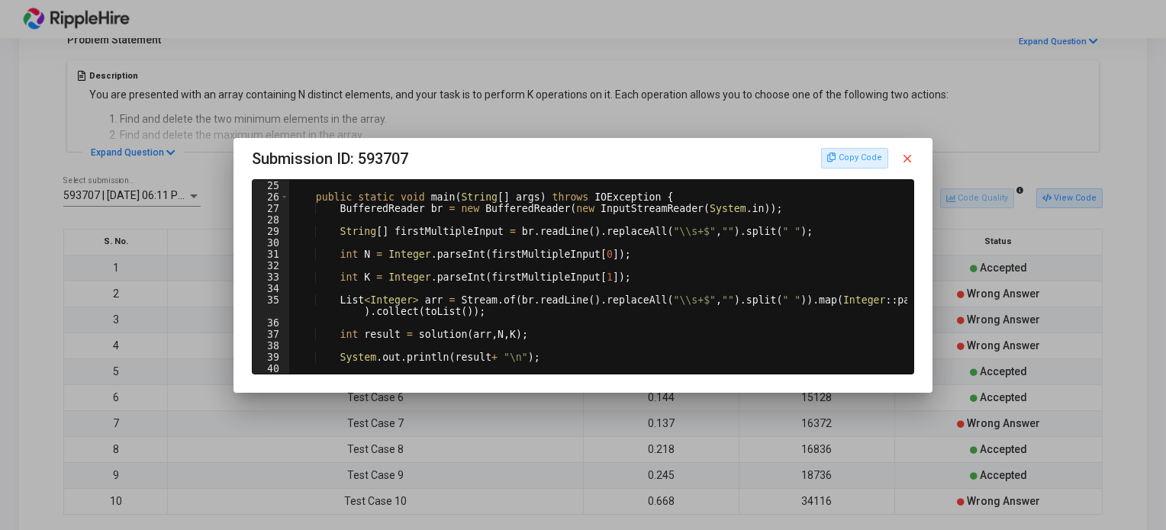
scroll to position [321, 0]
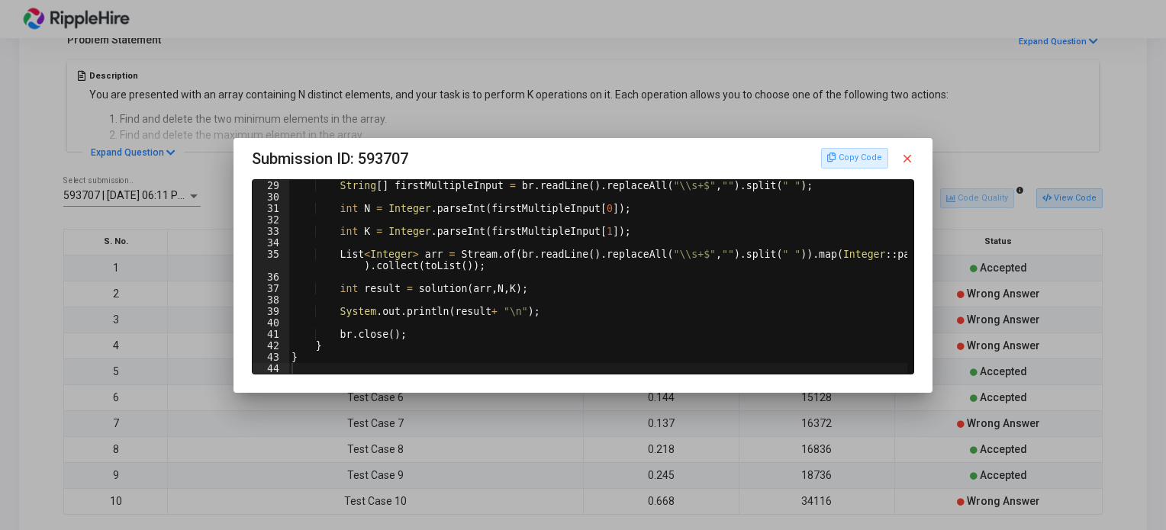
click at [910, 155] on mat-icon "close" at bounding box center [908, 159] width 14 height 14
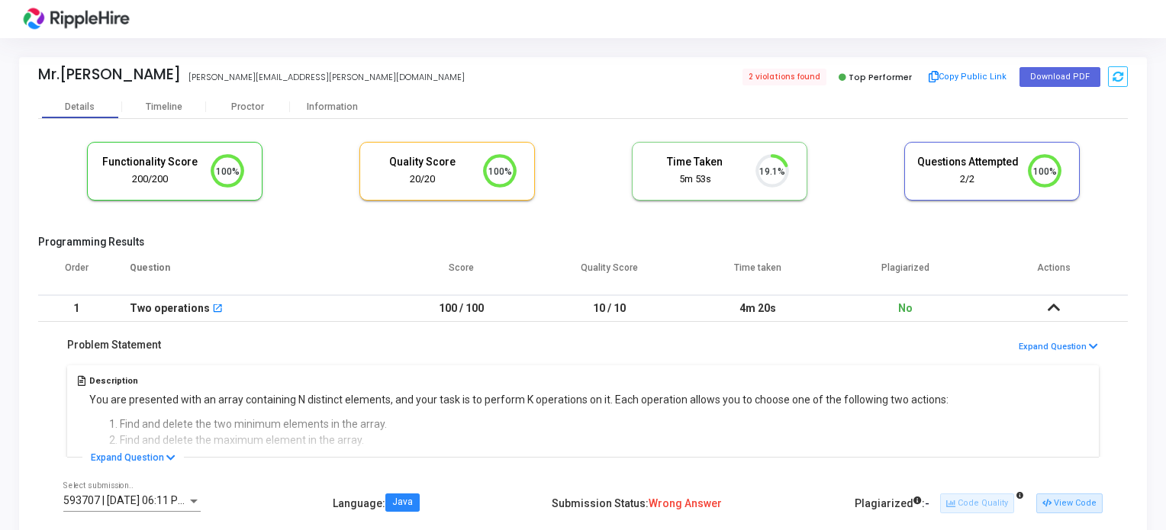
scroll to position [305, 0]
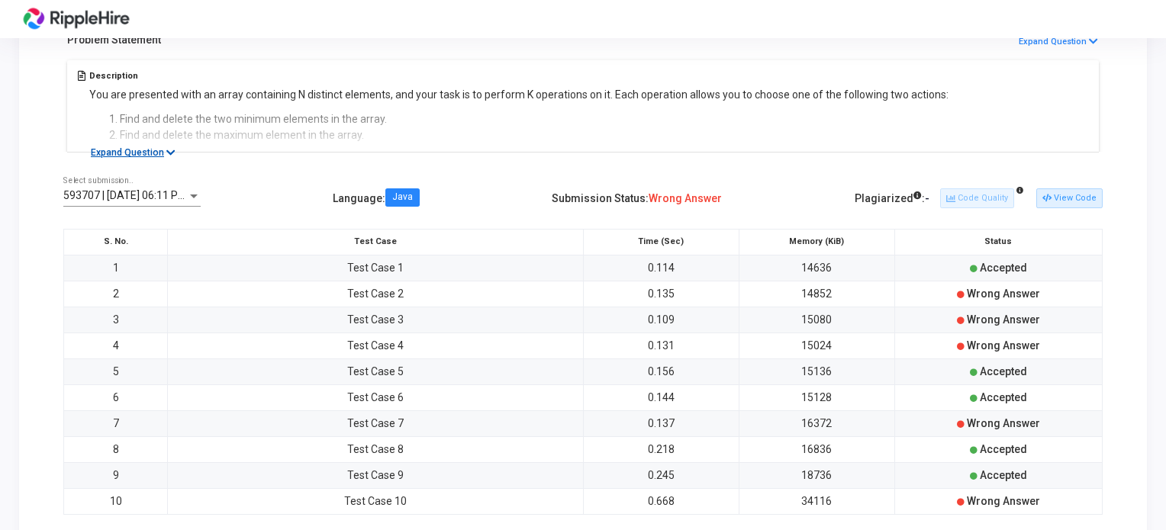
click at [147, 150] on button "Expand Question" at bounding box center [133, 152] width 102 height 15
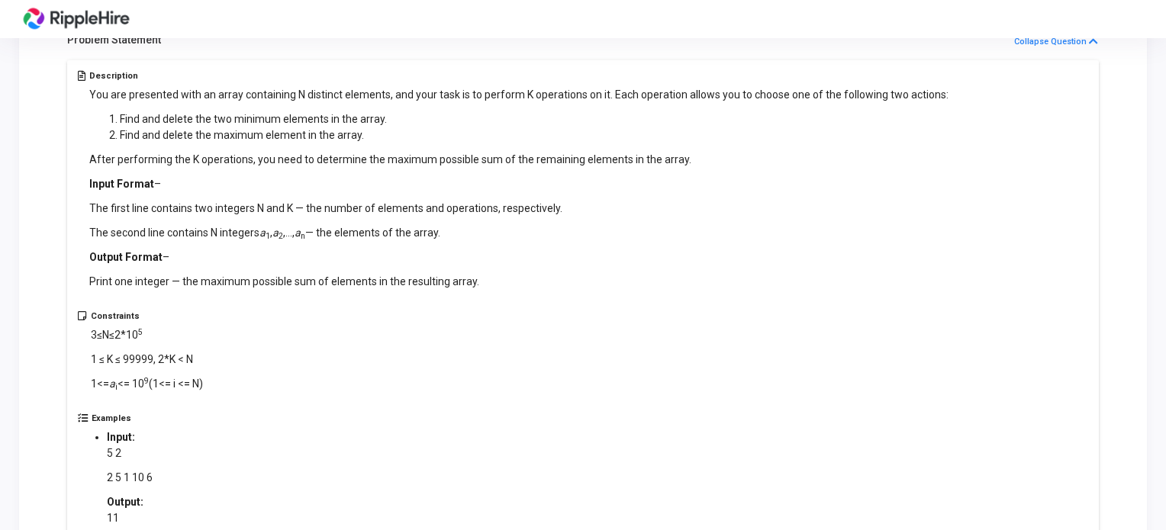
drag, startPoint x: 85, startPoint y: 91, endPoint x: 342, endPoint y: 262, distance: 308.2
click at [342, 262] on div "Description You are presented with an array containing N distinct elements, and…" at bounding box center [583, 191] width 1011 height 240
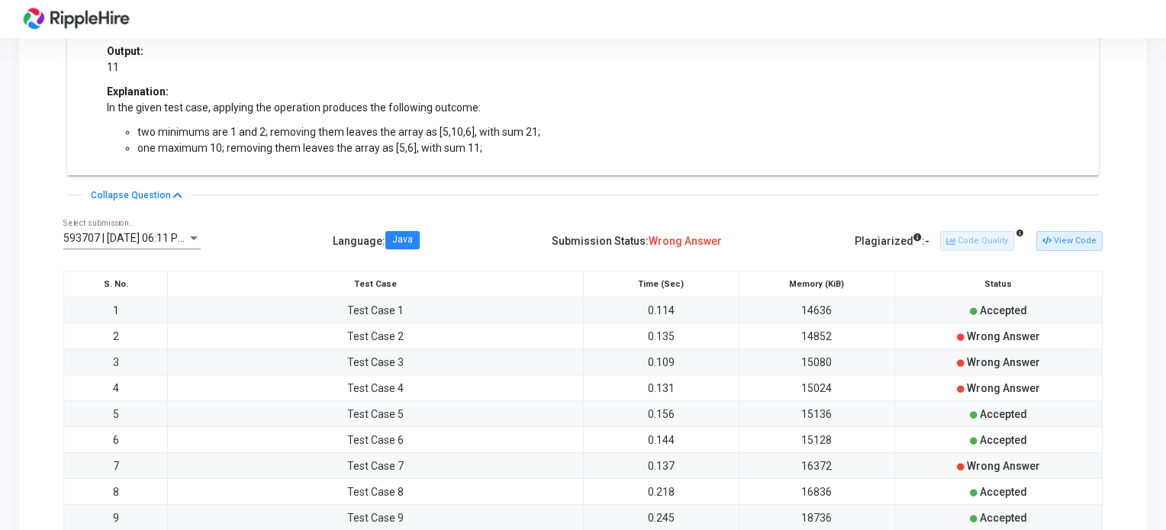
scroll to position [884, 0]
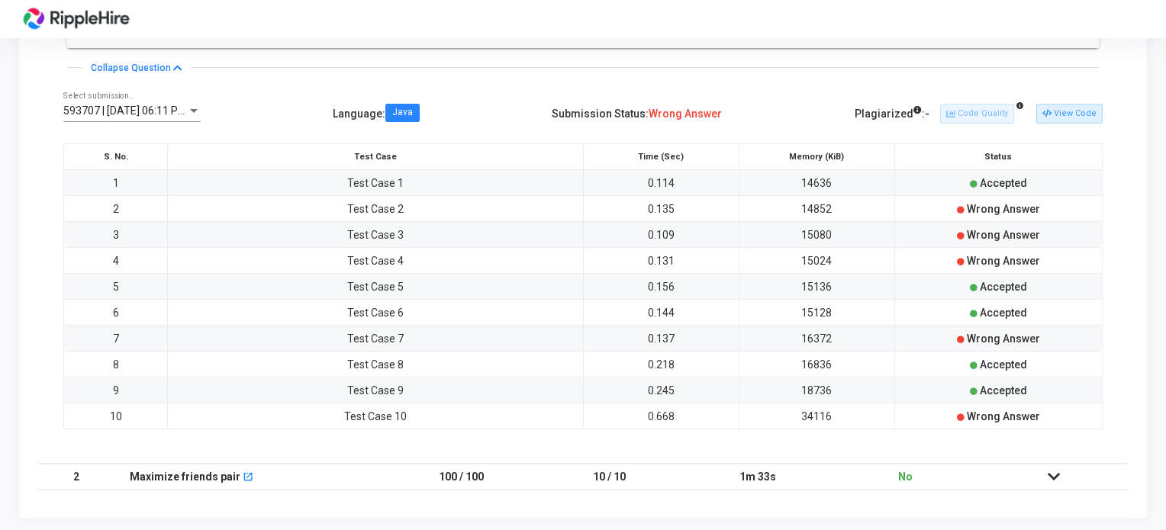
click at [1050, 475] on icon at bounding box center [1054, 477] width 12 height 11
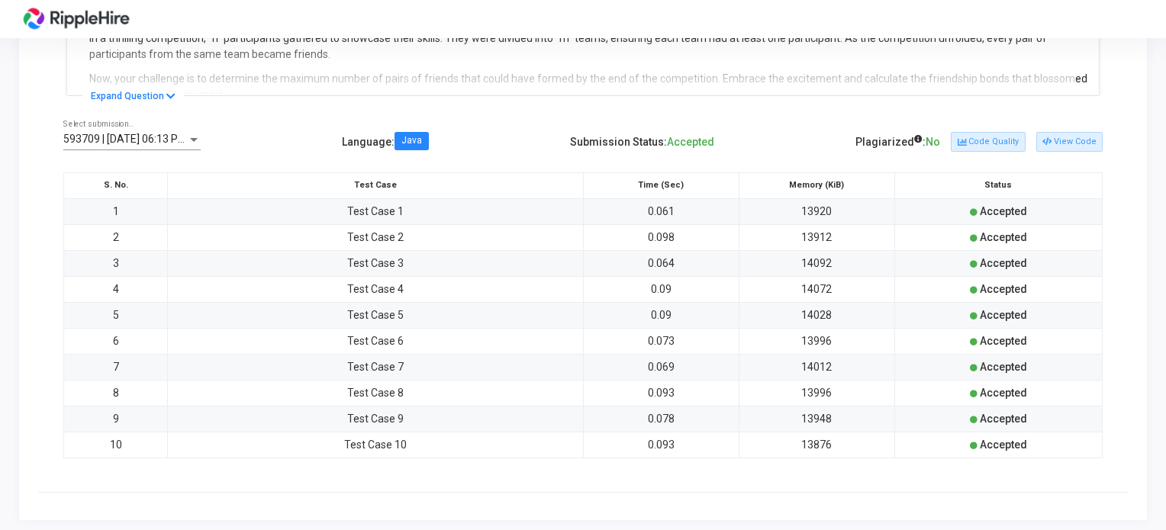
scroll to position [391, 0]
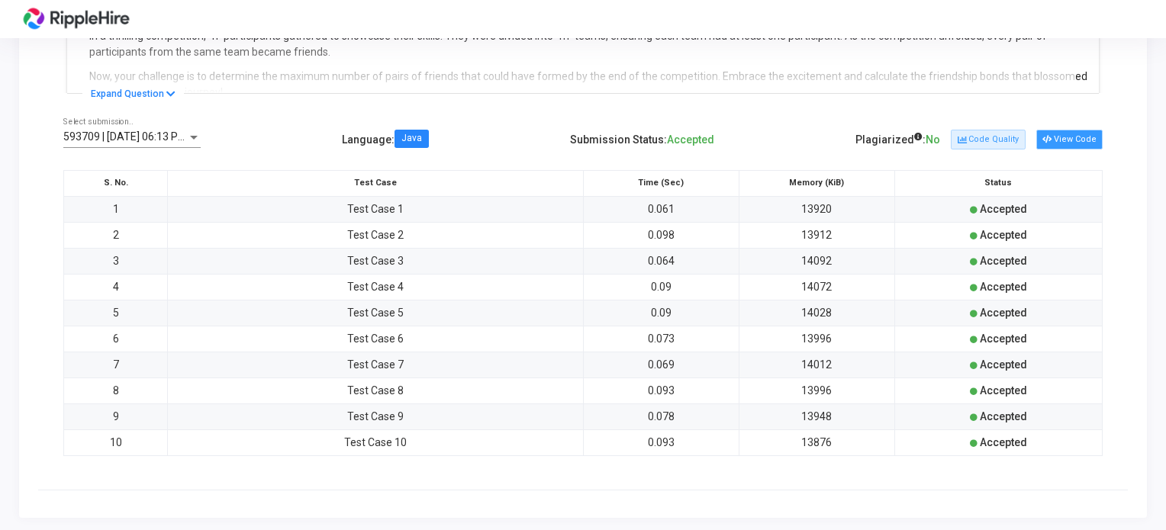
click at [1079, 134] on button "View Code" at bounding box center [1070, 140] width 66 height 20
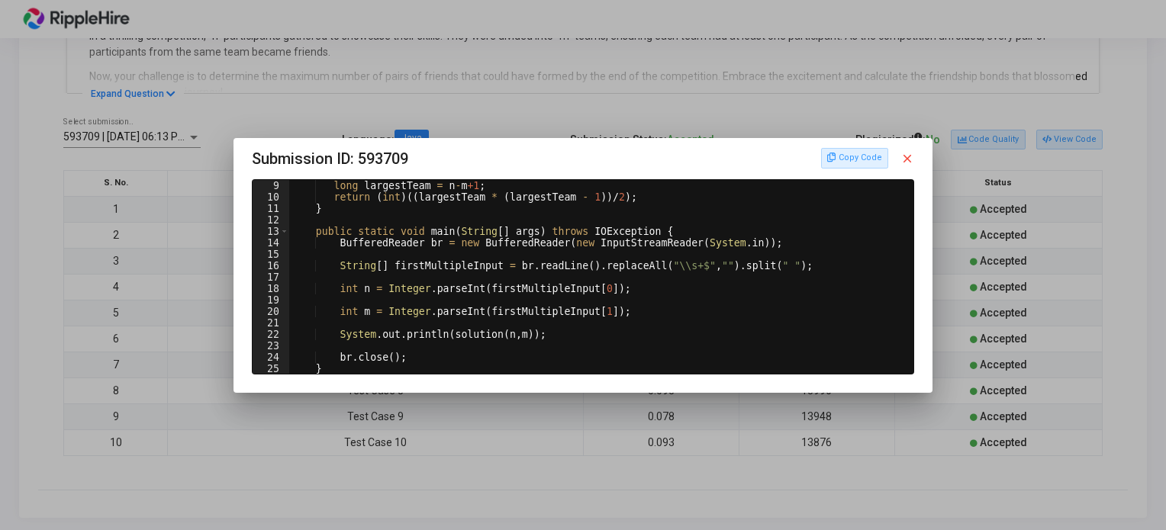
scroll to position [104, 0]
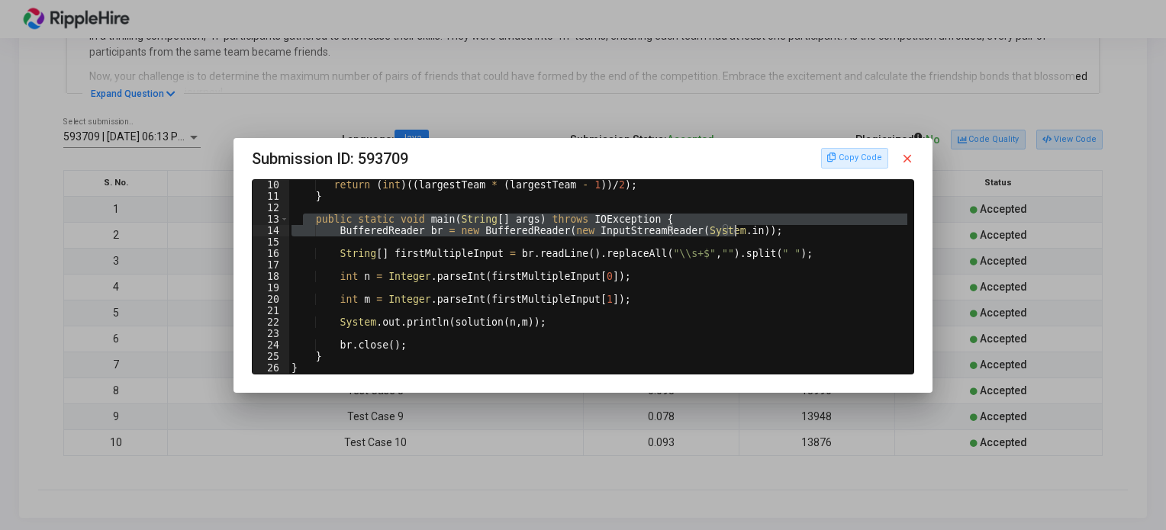
drag, startPoint x: 303, startPoint y: 219, endPoint x: 737, endPoint y: 234, distance: 434.6
click at [737, 234] on div "return ( int ) (( largestTeam * ( largestTeam - 1 )) / 2 ) ; } public static vo…" at bounding box center [600, 287] width 623 height 217
type textarea "public static void main(String[] args) throws IOException { BufferedReader br =…"
click at [419, 247] on div "return ( int ) (( largestTeam * ( largestTeam - 1 )) / 2 ) ; } public static vo…" at bounding box center [600, 287] width 623 height 217
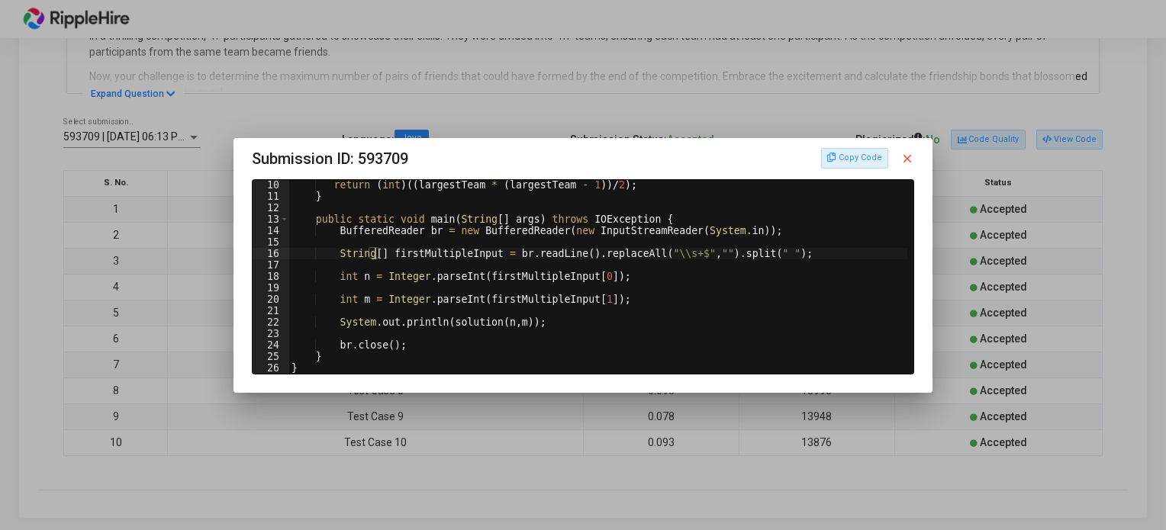
drag, startPoint x: 372, startPoint y: 253, endPoint x: 392, endPoint y: 253, distance: 19.1
click at [379, 253] on div "return ( int ) (( largestTeam * ( largestTeam - 1 )) / 2 ) ; } public static vo…" at bounding box center [600, 287] width 623 height 217
type textarea "String[] firstMultipleInput = br.readLine().replaceAll("\\s+$", "").split(" ");"
click at [400, 256] on div "return ( int ) (( largestTeam * ( largestTeam - 1 )) / 2 ) ; } public static vo…" at bounding box center [600, 287] width 623 height 217
drag, startPoint x: 421, startPoint y: 255, endPoint x: 527, endPoint y: 259, distance: 106.9
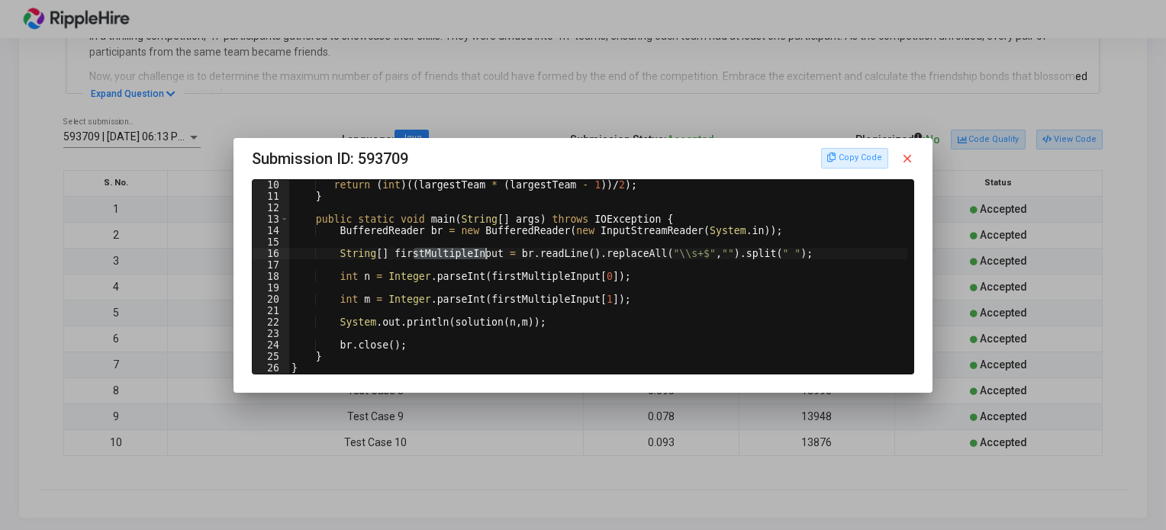
click at [519, 259] on div "return ( int ) (( largestTeam * ( largestTeam - 1 )) / 2 ) ; } public static vo…" at bounding box center [600, 287] width 623 height 217
click at [540, 256] on div "return ( int ) (( largestTeam * ( largestTeam - 1 )) / 2 ) ; } public static vo…" at bounding box center [600, 287] width 623 height 217
click at [708, 254] on div "return ( int ) (( largestTeam * ( largestTeam - 1 )) / 2 ) ; } public static vo…" at bounding box center [600, 287] width 623 height 217
click at [910, 155] on mat-icon "close" at bounding box center [908, 159] width 14 height 14
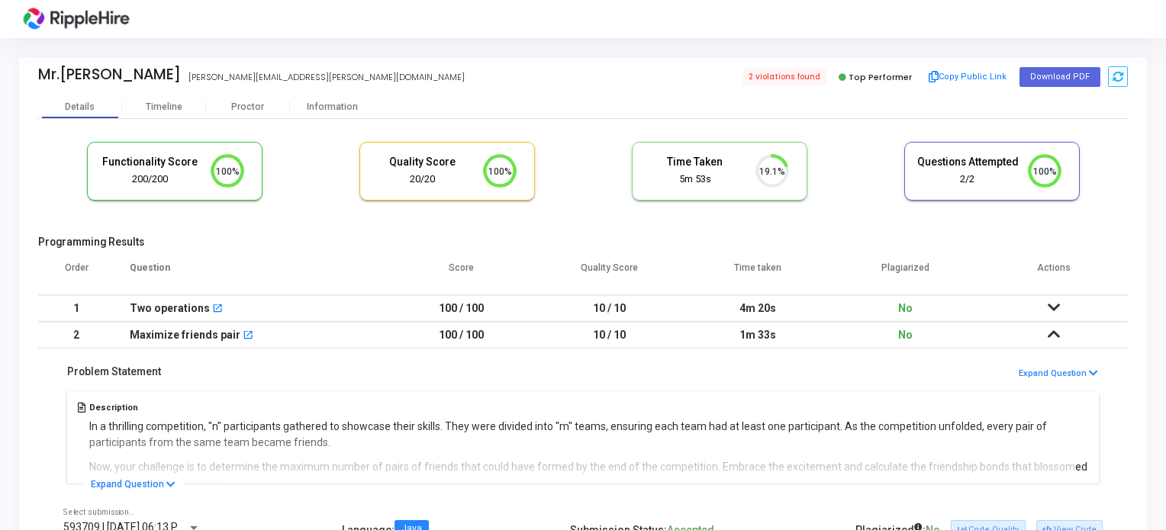
scroll to position [391, 0]
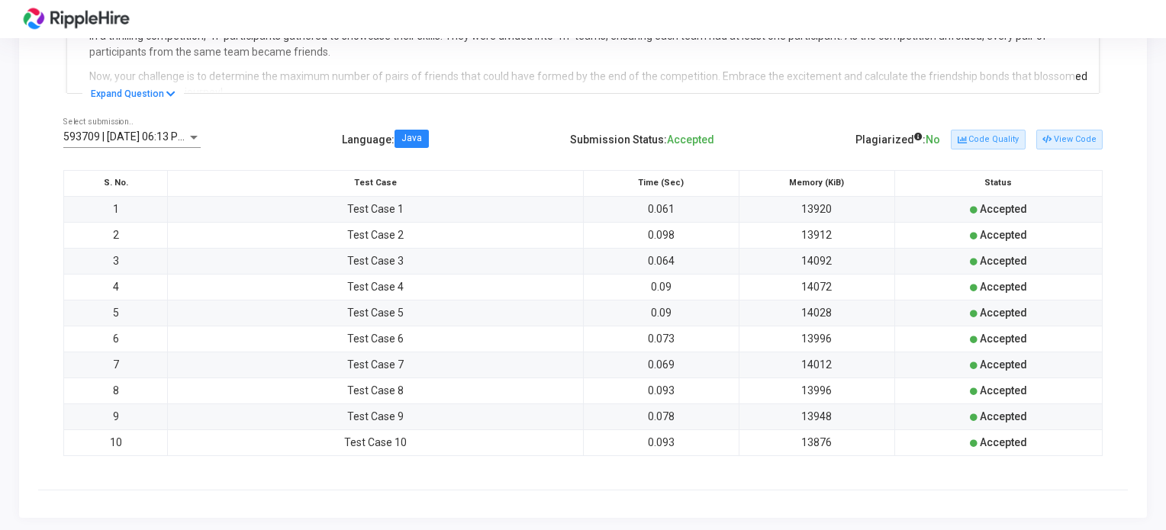
click at [166, 143] on div "593709 | 19 Sep, 2025 06:13 PM IST (Best) P Select submission.." at bounding box center [131, 133] width 137 height 30
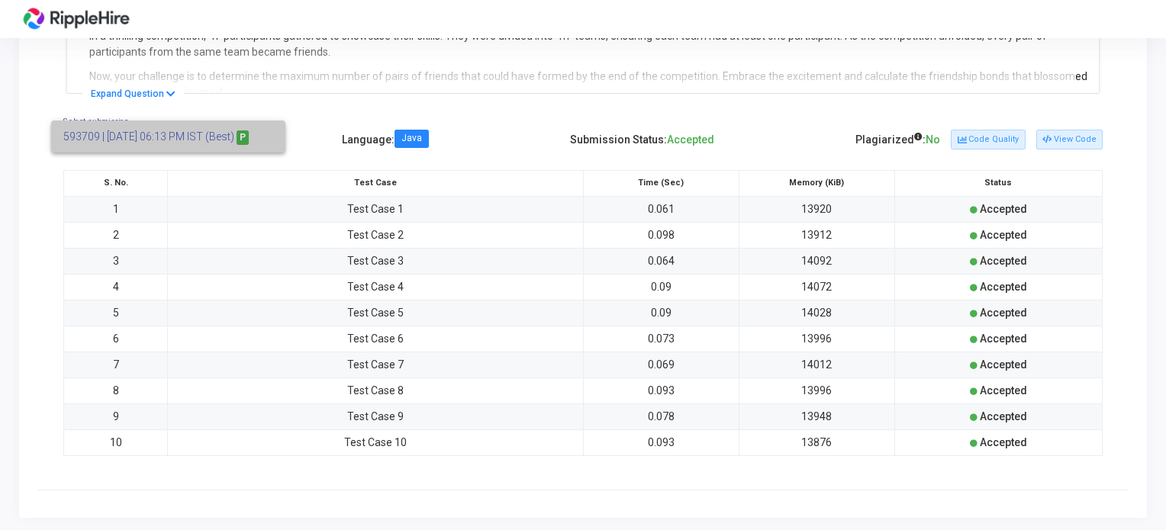
click at [223, 122] on span "593709 | 19 Sep, 2025 06:13 PM IST (Best) P" at bounding box center [168, 137] width 210 height 32
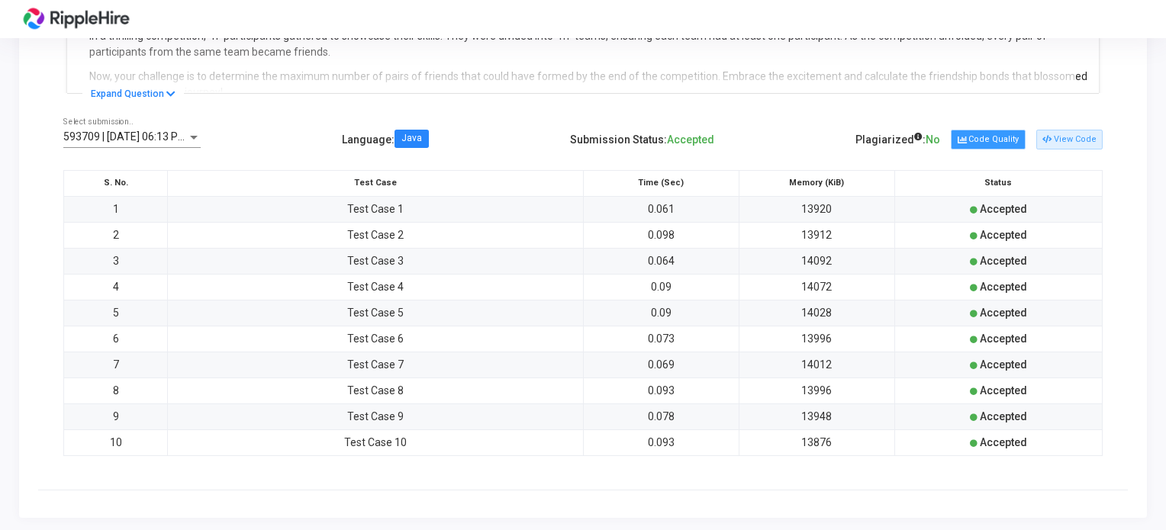
click at [1025, 145] on button "Code Quality" at bounding box center [988, 140] width 74 height 20
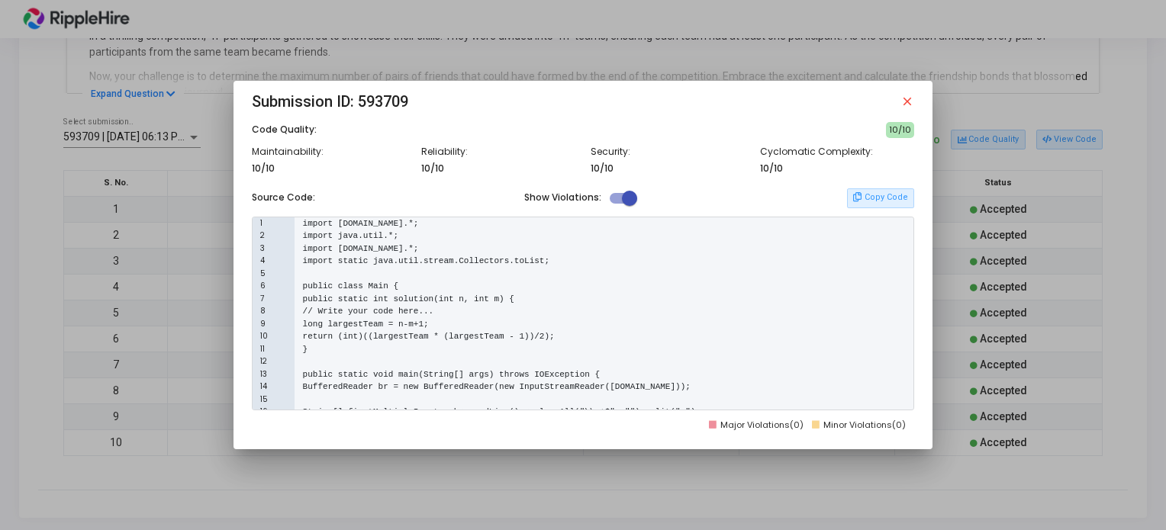
click at [625, 199] on span at bounding box center [629, 198] width 15 height 15
click at [617, 204] on input "checkbox" at bounding box center [617, 204] width 1 height 1
click at [624, 199] on span at bounding box center [617, 198] width 15 height 15
click at [617, 204] on input "checkbox" at bounding box center [617, 204] width 1 height 1
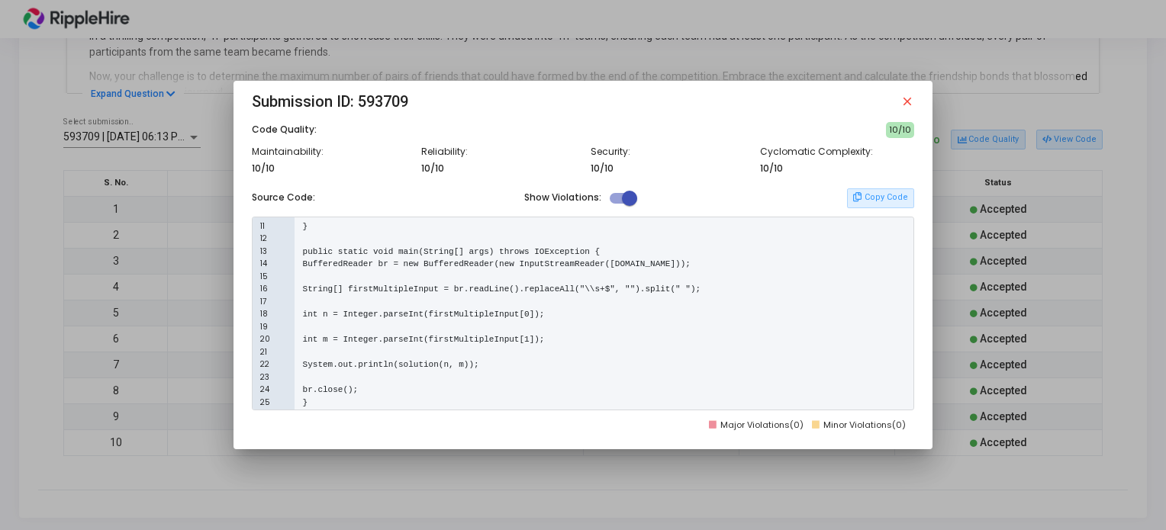
scroll to position [134, 0]
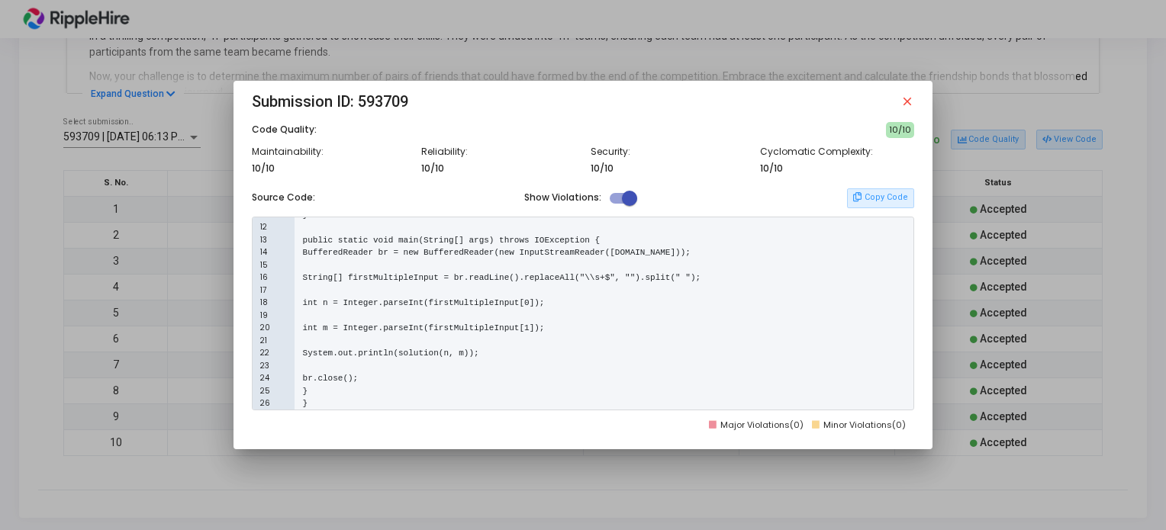
click at [630, 207] on label at bounding box center [623, 198] width 27 height 18
click at [617, 205] on input "checkbox" at bounding box center [617, 204] width 1 height 1
checkbox input "false"
click at [909, 97] on mat-icon "close" at bounding box center [908, 102] width 14 height 14
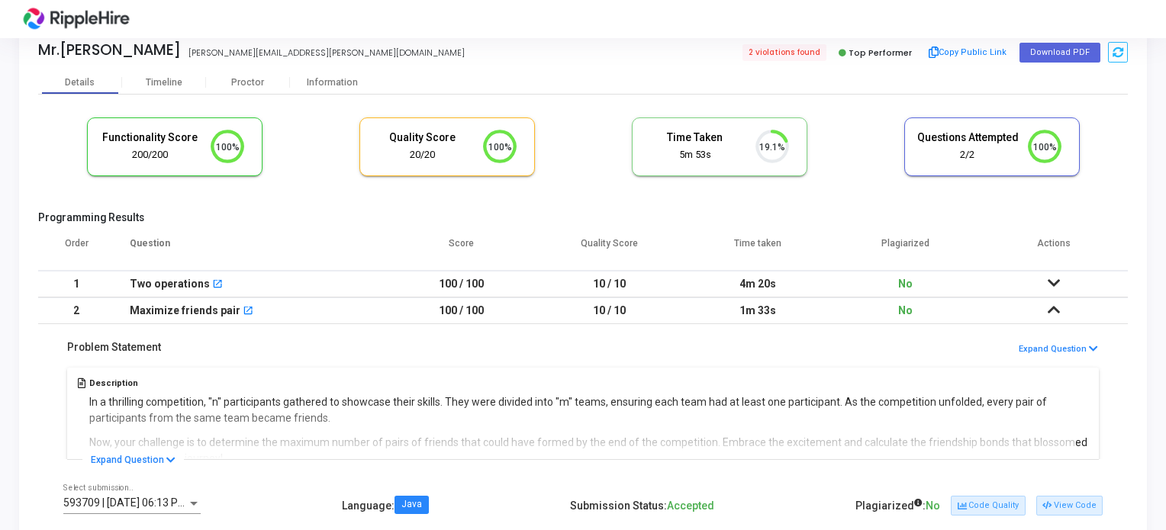
scroll to position [9, 0]
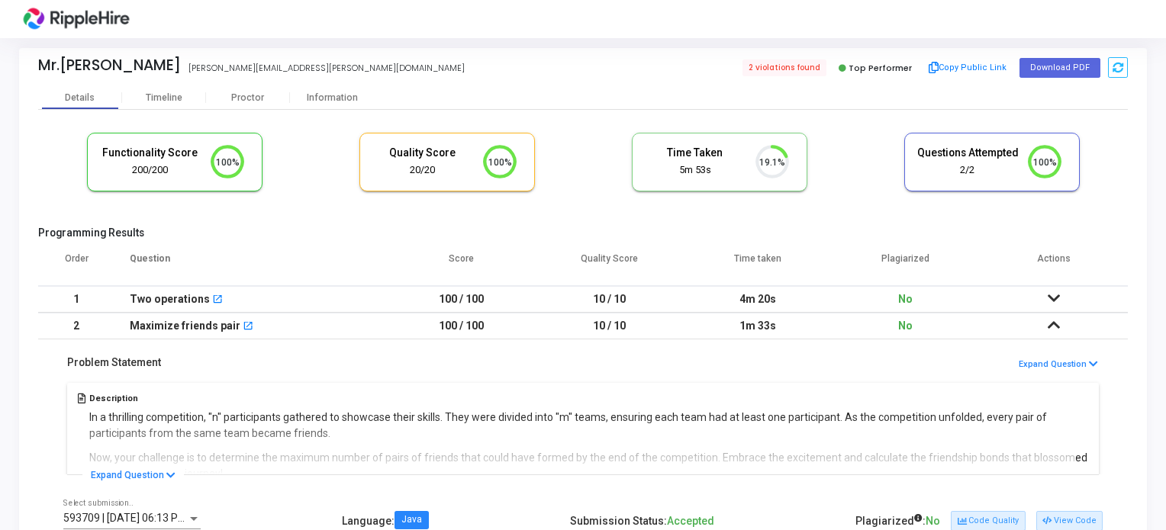
click at [1105, 369] on div "Problem Statement Expand Question Description In a thrilling competition, "n" p…" at bounding box center [583, 408] width 1090 height 136
click at [1086, 360] on button "Expand Question" at bounding box center [1058, 365] width 81 height 15
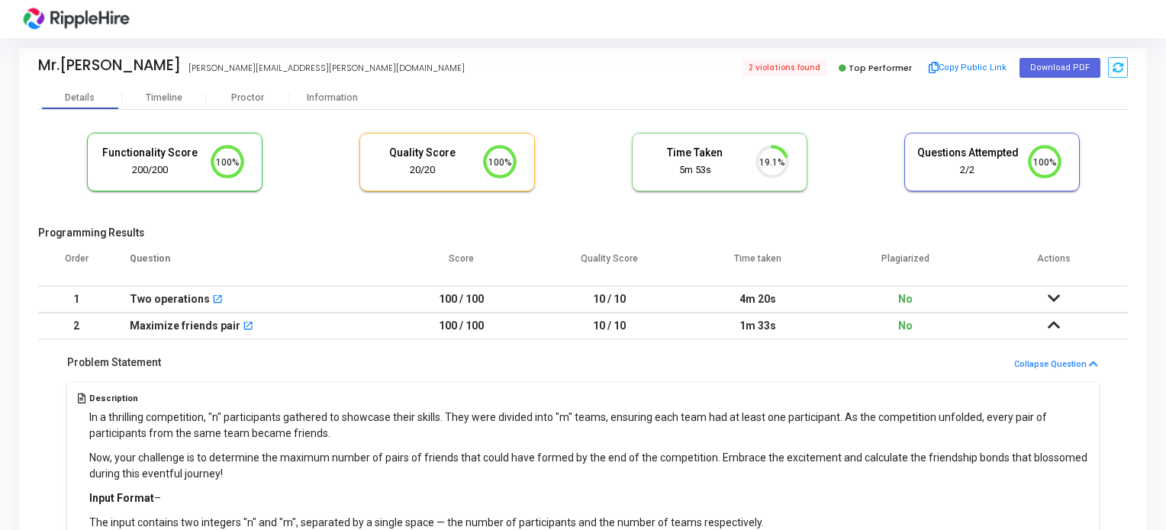
click at [1059, 304] on icon at bounding box center [1054, 298] width 12 height 11
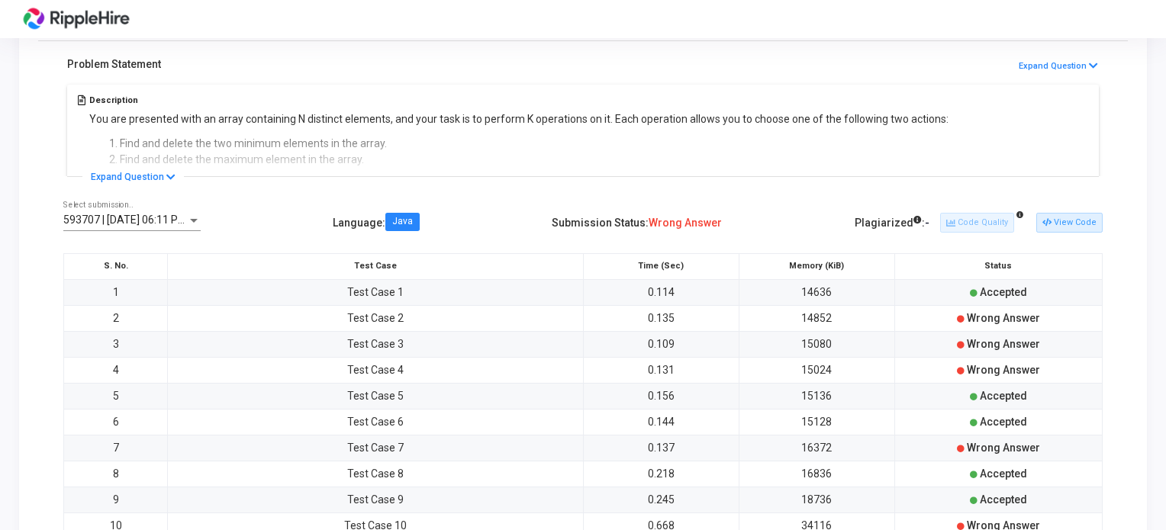
scroll to position [391, 0]
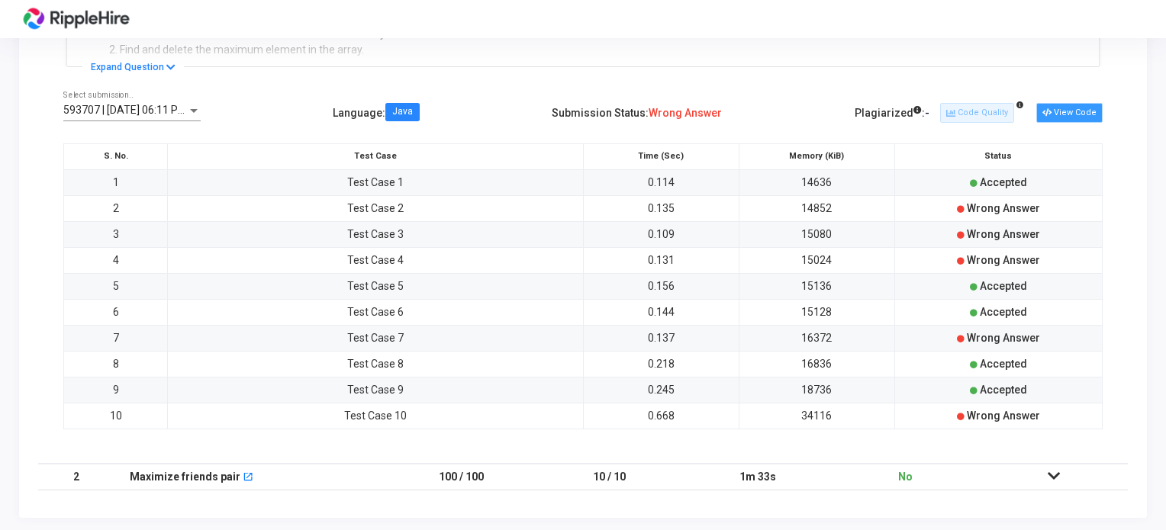
click at [1057, 109] on button "View Code" at bounding box center [1070, 113] width 66 height 20
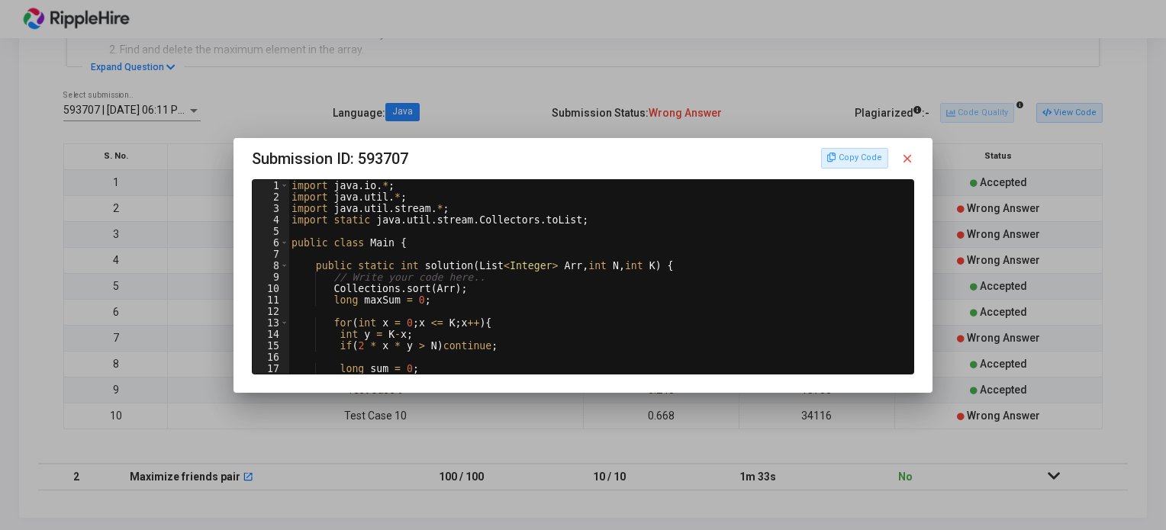
click at [914, 150] on div "Copy Code close" at bounding box center [868, 158] width 94 height 20
click at [914, 164] on mat-icon "close" at bounding box center [908, 159] width 14 height 14
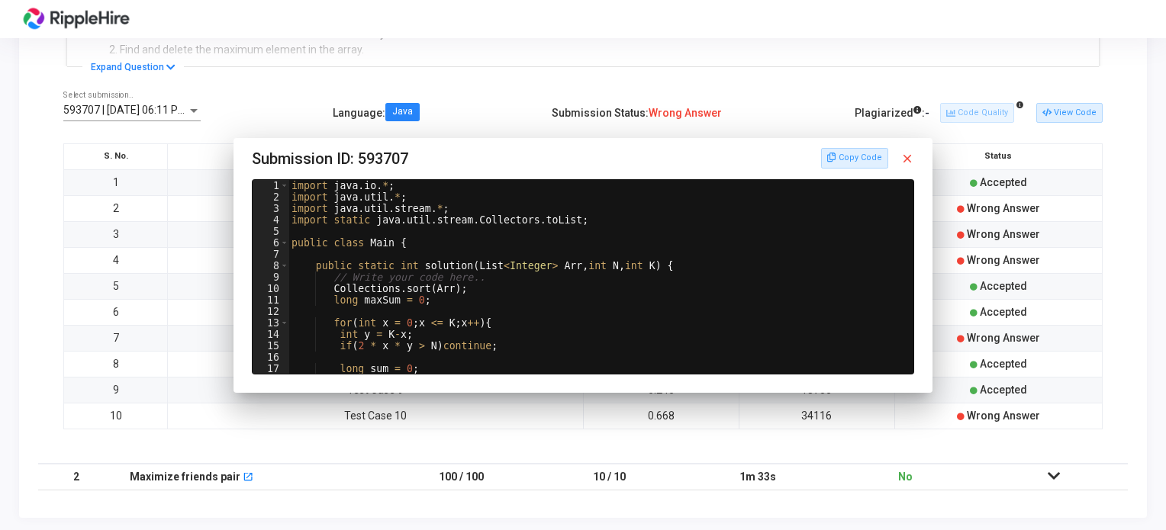
scroll to position [391, 0]
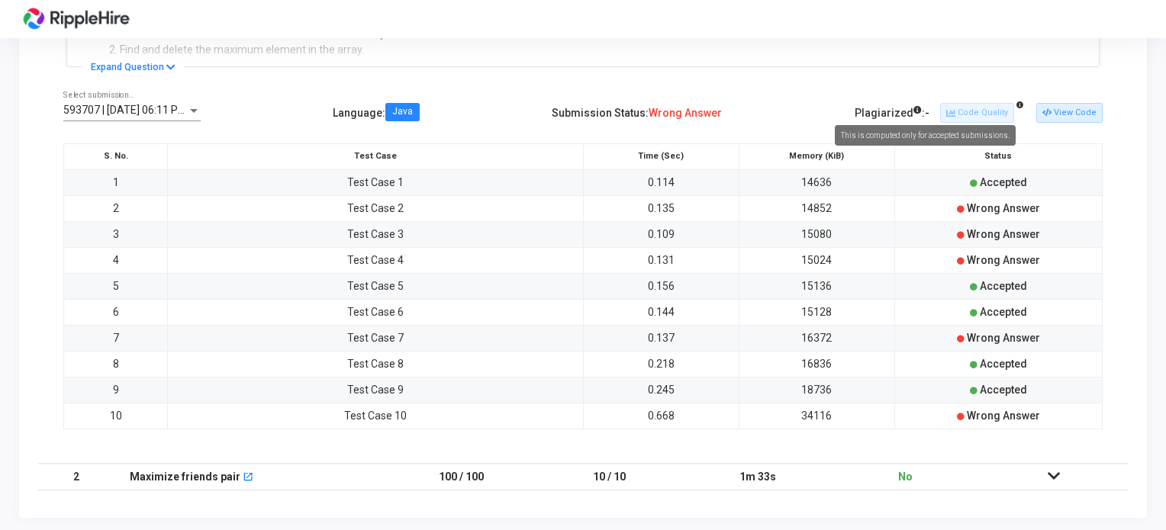
click at [922, 113] on icon at bounding box center [918, 110] width 8 height 8
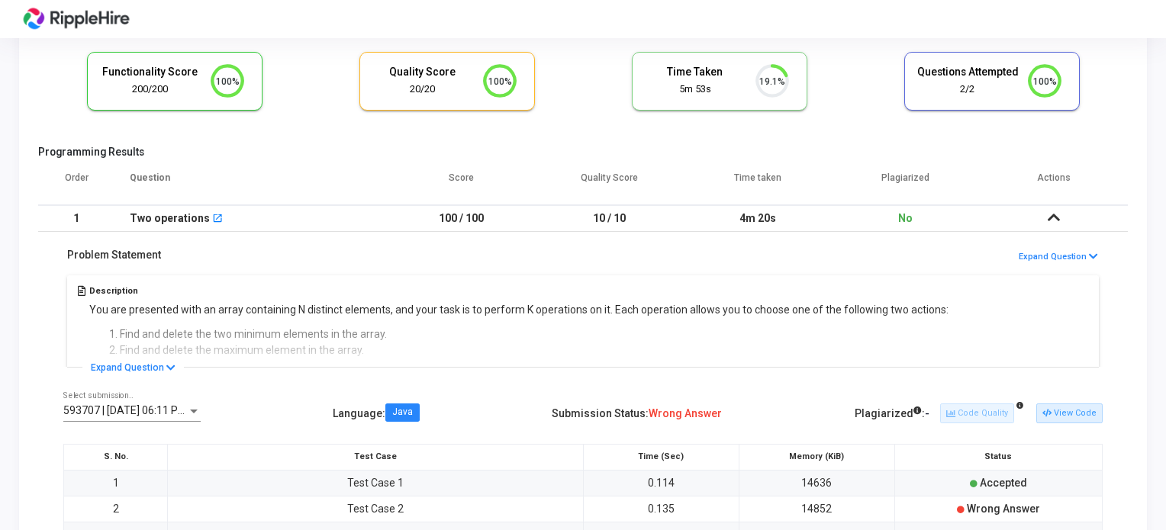
scroll to position [0, 0]
